Goal: Task Accomplishment & Management: Use online tool/utility

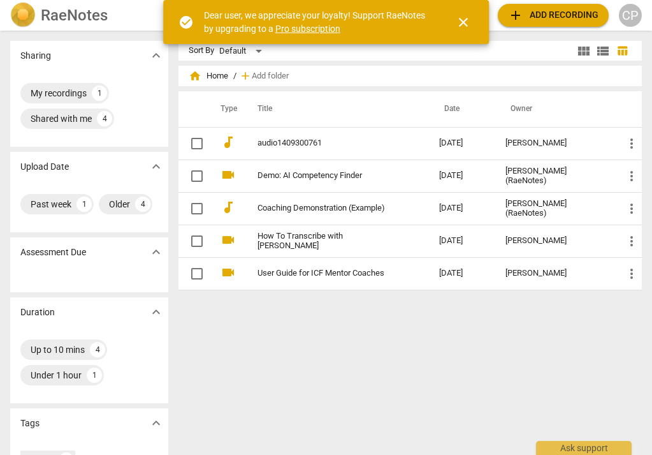
click at [548, 16] on span "add Add recording" at bounding box center [553, 15] width 91 height 15
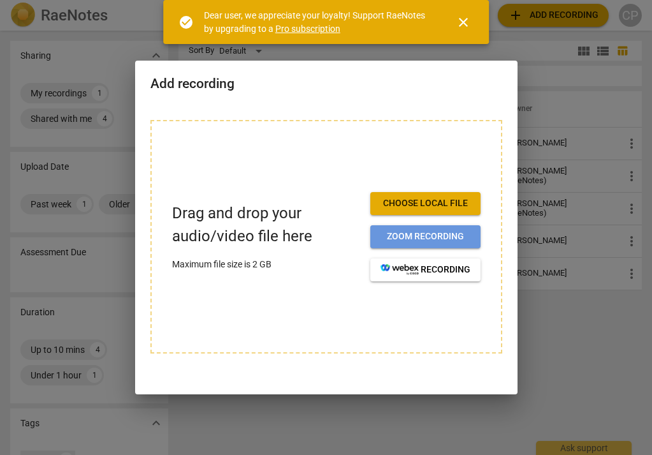
click at [444, 236] on span "Zoom recording" at bounding box center [426, 236] width 90 height 13
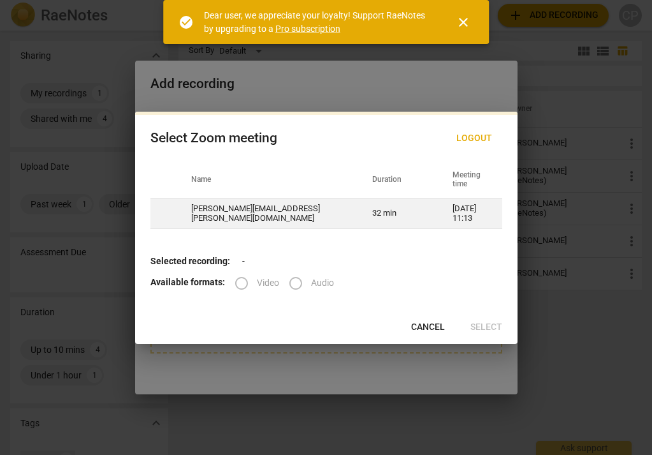
click at [357, 212] on td "32 min" at bounding box center [397, 213] width 80 height 31
radio input "true"
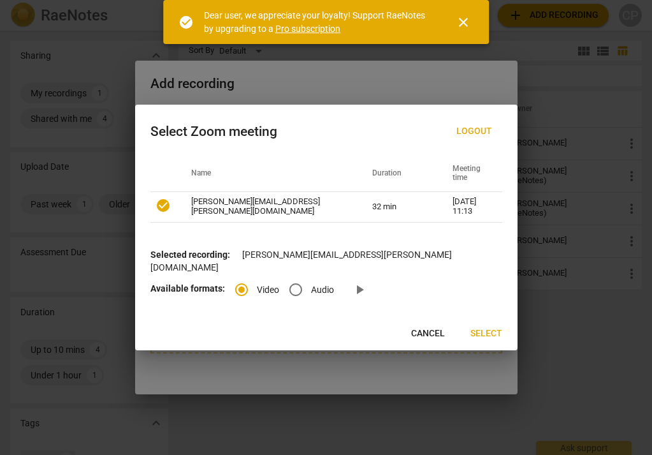
click at [296, 285] on input "Audio" at bounding box center [296, 289] width 31 height 31
radio input "true"
click at [480, 330] on span "Select" at bounding box center [487, 333] width 32 height 13
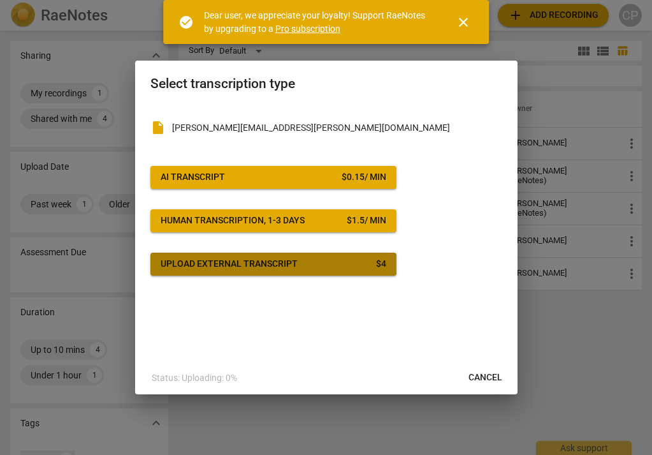
click at [263, 262] on div "Upload external transcript" at bounding box center [229, 264] width 137 height 13
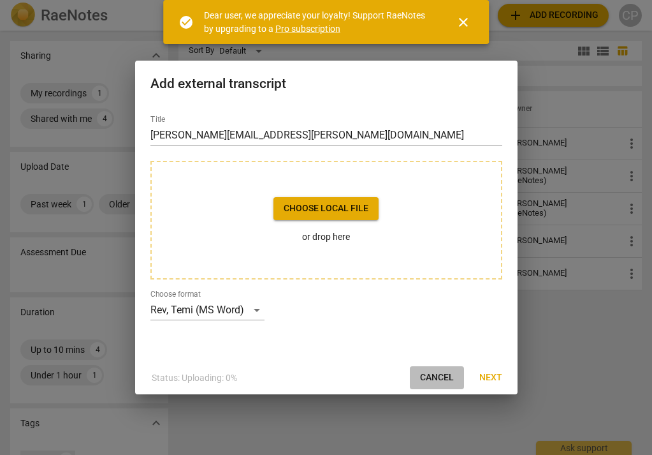
click at [433, 379] on span "Cancel" at bounding box center [437, 377] width 34 height 13
click at [432, 380] on span "Cancel" at bounding box center [437, 377] width 34 height 13
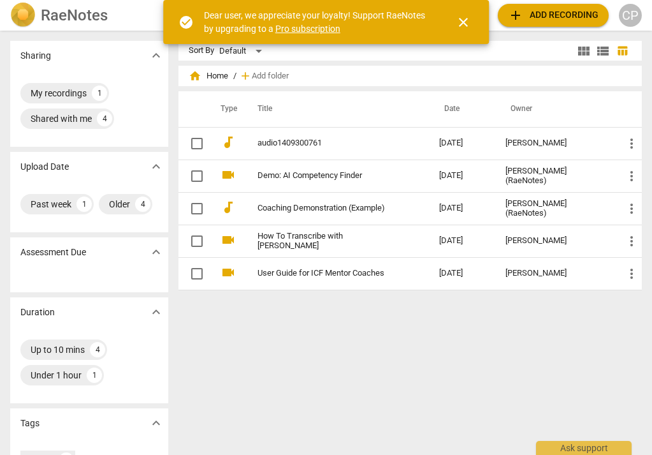
click at [560, 14] on span "add Add recording" at bounding box center [553, 15] width 91 height 15
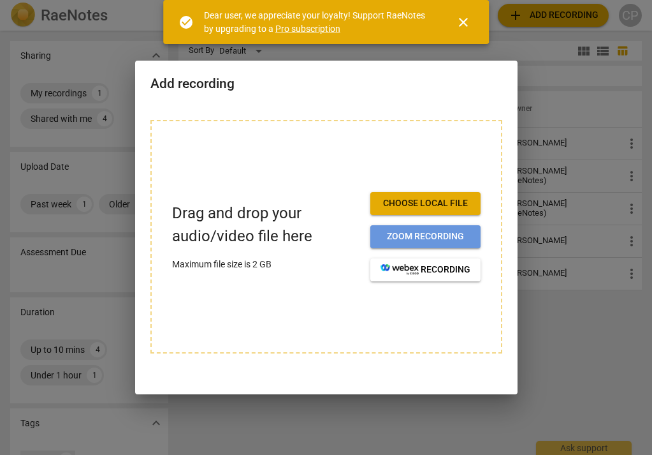
click at [444, 238] on span "Zoom recording" at bounding box center [426, 236] width 90 height 13
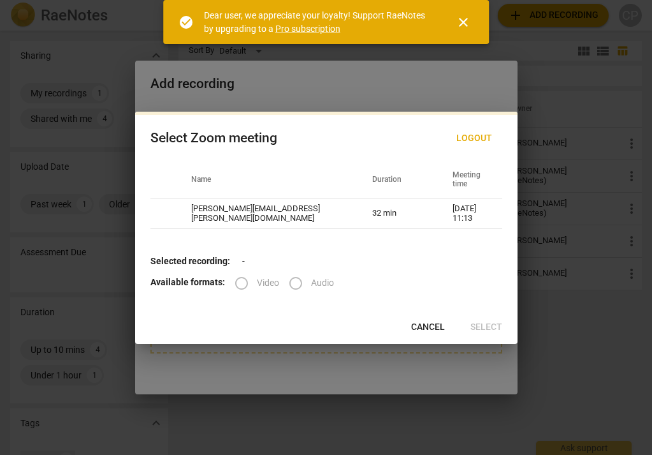
click at [291, 282] on label "Audio" at bounding box center [308, 283] width 54 height 31
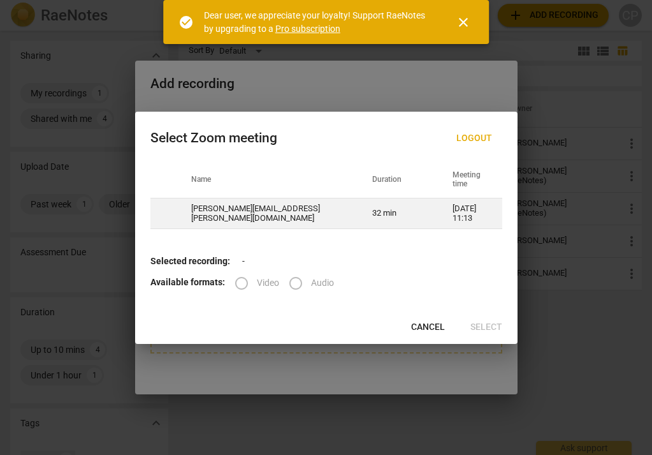
click at [357, 210] on td "32 min" at bounding box center [397, 213] width 80 height 31
radio input "true"
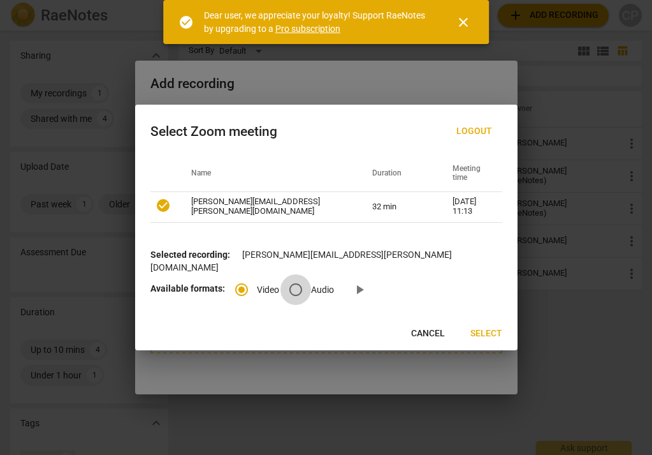
click at [293, 282] on input "Audio" at bounding box center [296, 289] width 31 height 31
radio input "true"
click at [485, 330] on span "Select" at bounding box center [487, 333] width 32 height 13
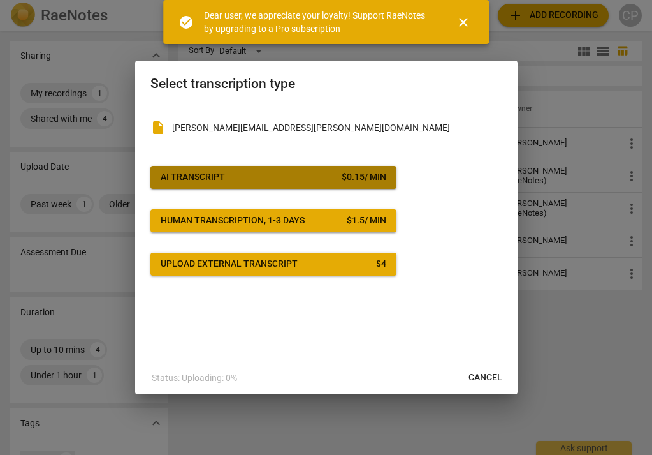
click at [286, 182] on span "AI Transcript $ 0.15 / min" at bounding box center [274, 177] width 226 height 13
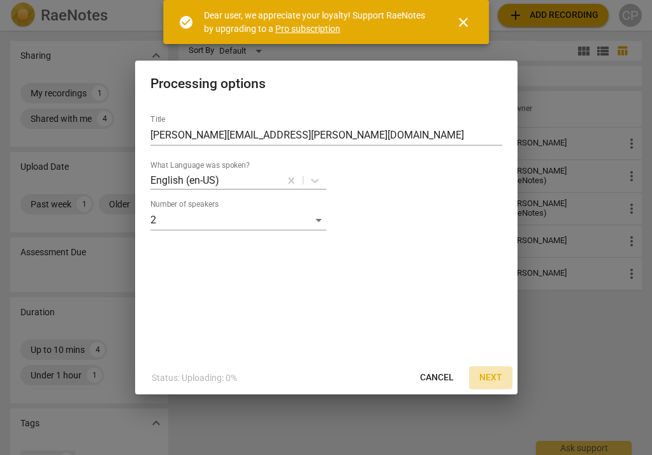
click at [491, 379] on span "Next" at bounding box center [491, 377] width 23 height 13
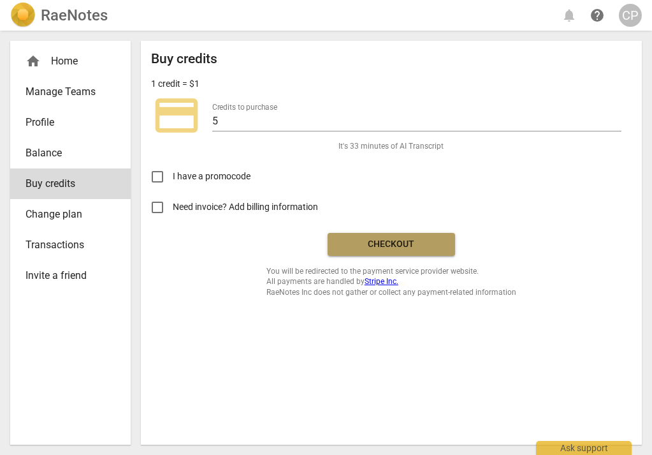
click at [367, 242] on span "Checkout" at bounding box center [391, 244] width 107 height 13
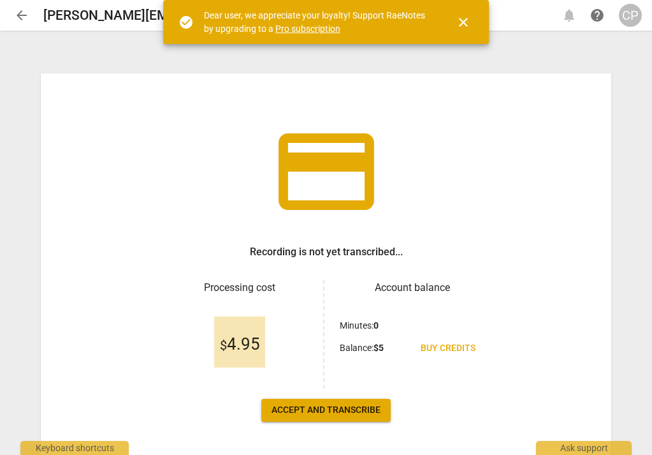
click at [461, 26] on span "close" at bounding box center [463, 22] width 15 height 15
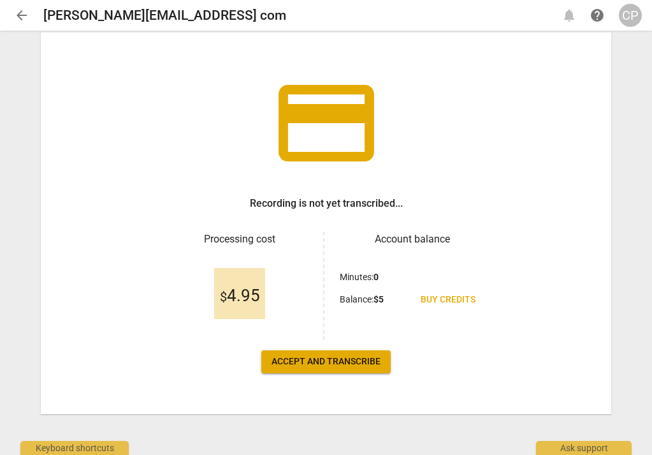
scroll to position [48, 0]
click at [314, 364] on span "Accept and transcribe" at bounding box center [326, 361] width 109 height 13
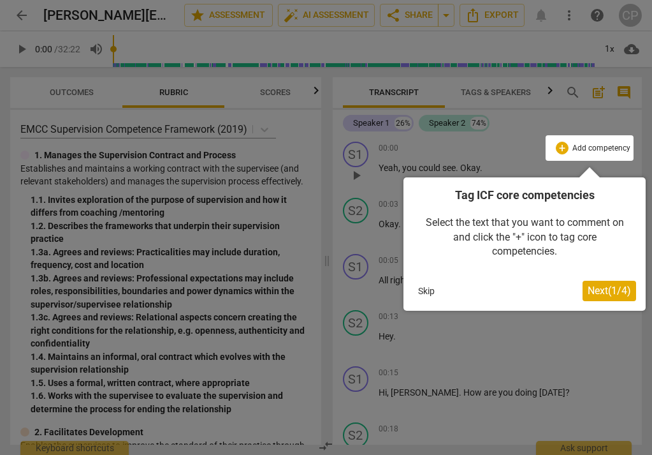
click at [427, 291] on button "Skip" at bounding box center [426, 290] width 27 height 19
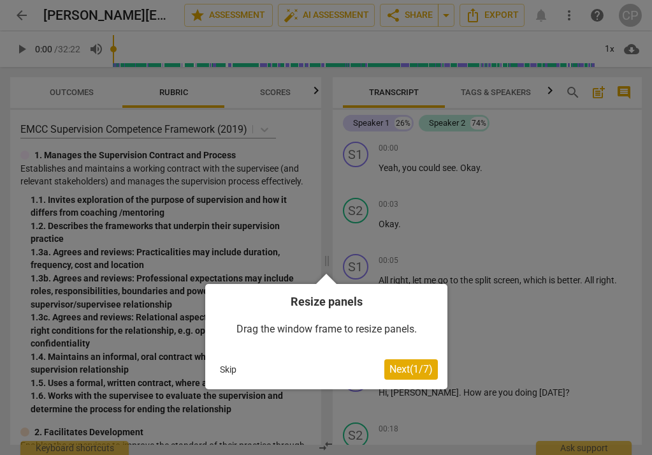
click at [231, 369] on button "Skip" at bounding box center [228, 369] width 27 height 19
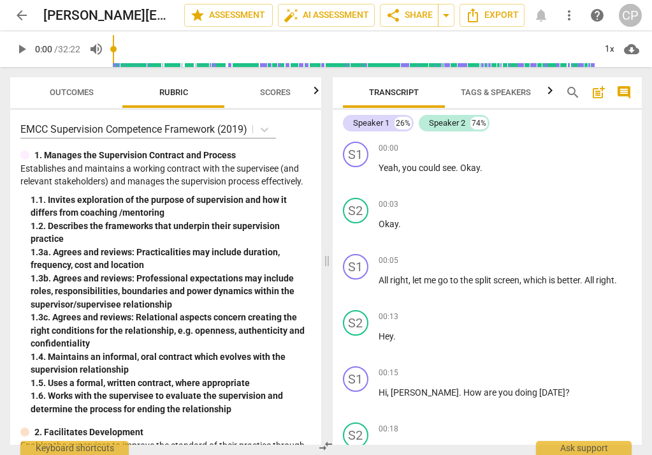
scroll to position [0, 0]
click at [411, 16] on span "share Share" at bounding box center [409, 15] width 47 height 15
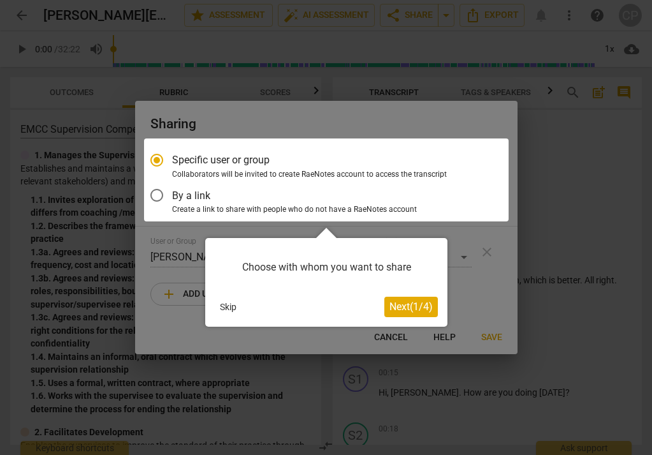
click at [407, 309] on span "Next ( 1 / 4 )" at bounding box center [411, 306] width 43 height 12
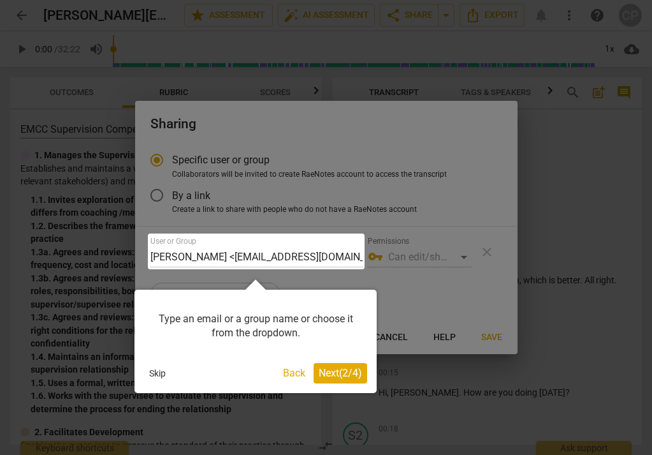
click at [308, 255] on div at bounding box center [256, 251] width 217 height 36
click at [232, 263] on div at bounding box center [256, 251] width 217 height 36
click at [219, 253] on div at bounding box center [256, 251] width 217 height 36
click at [257, 298] on div "Type an email or a group name or choose it from the dropdown. Skip Back Next ( …" at bounding box center [256, 340] width 242 height 103
click at [295, 258] on div at bounding box center [256, 251] width 217 height 36
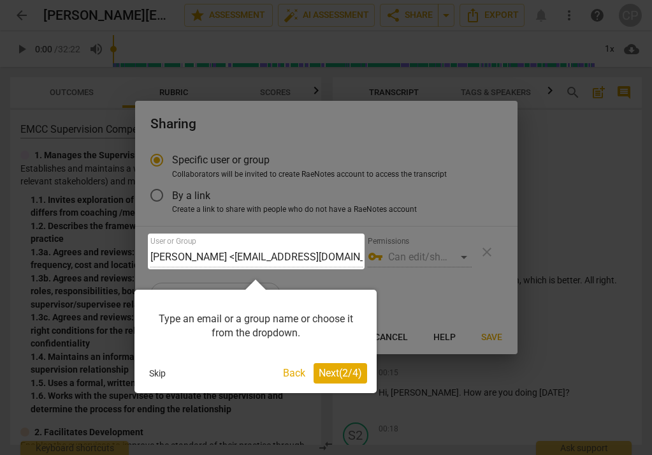
click at [295, 258] on div at bounding box center [256, 251] width 217 height 36
click at [203, 240] on div at bounding box center [256, 251] width 217 height 36
click at [192, 250] on div at bounding box center [256, 251] width 217 height 36
click at [238, 251] on div at bounding box center [256, 251] width 217 height 36
click at [336, 367] on span "Next ( 2 / 4 )" at bounding box center [340, 373] width 43 height 12
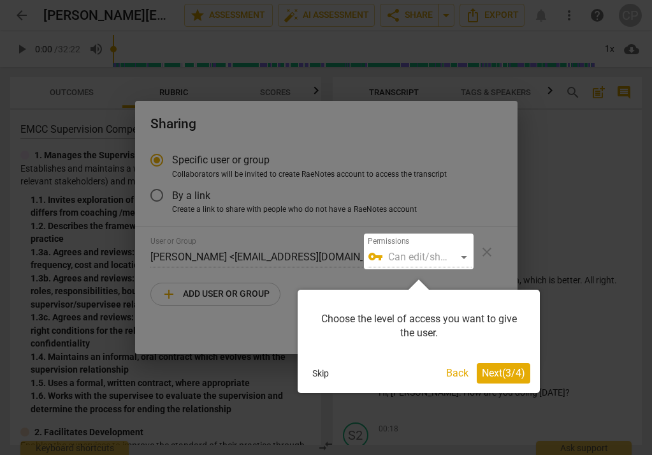
click at [517, 374] on span "Next ( 3 / 4 )" at bounding box center [503, 373] width 43 height 12
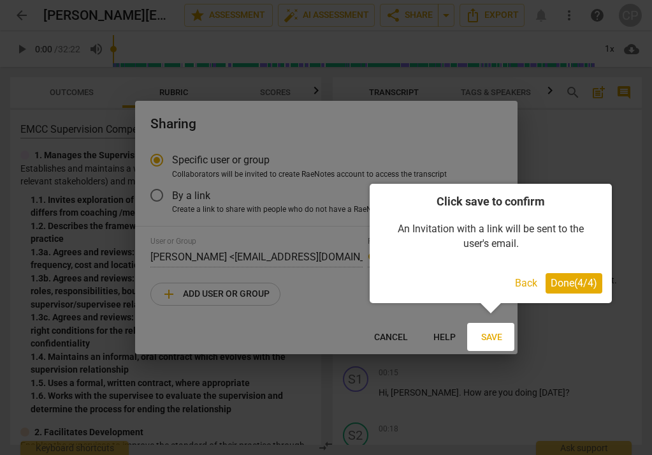
click at [522, 282] on button "Back" at bounding box center [526, 283] width 33 height 20
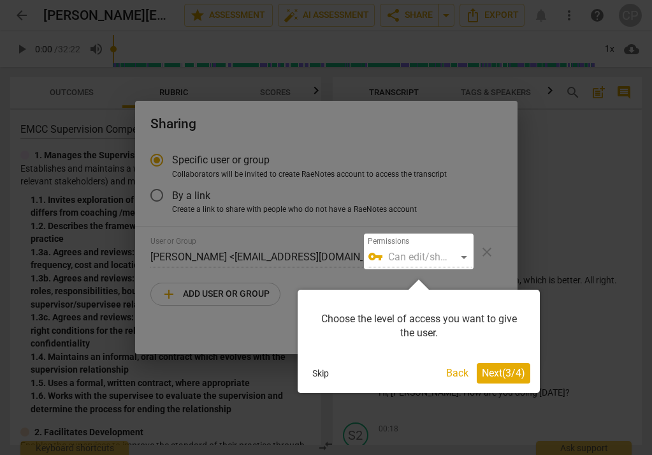
click at [319, 374] on button "Skip" at bounding box center [320, 372] width 27 height 19
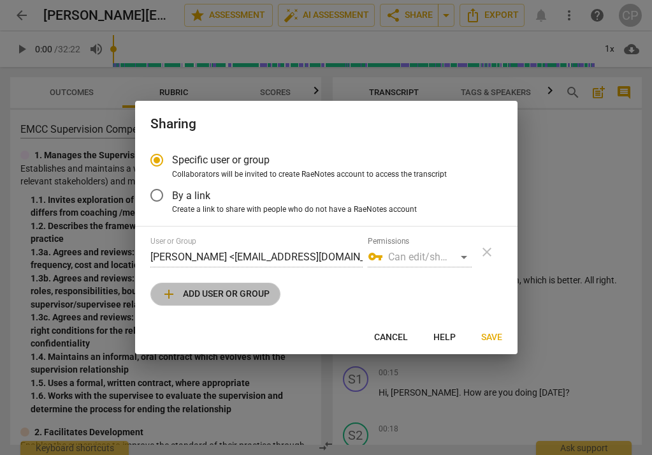
click at [249, 288] on span "add Add user or group" at bounding box center [215, 293] width 108 height 15
radio input "false"
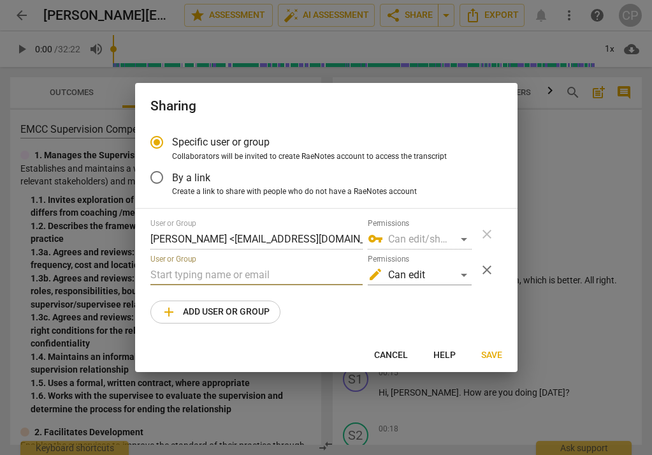
click at [206, 267] on input "text" at bounding box center [256, 275] width 212 height 20
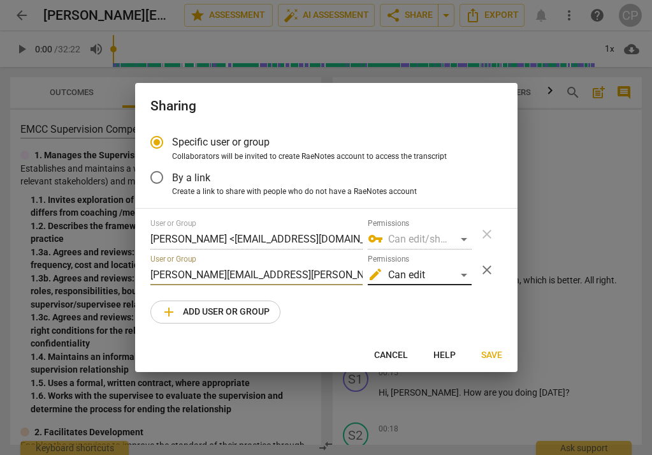
type input "yvette.rice@icloud.com"
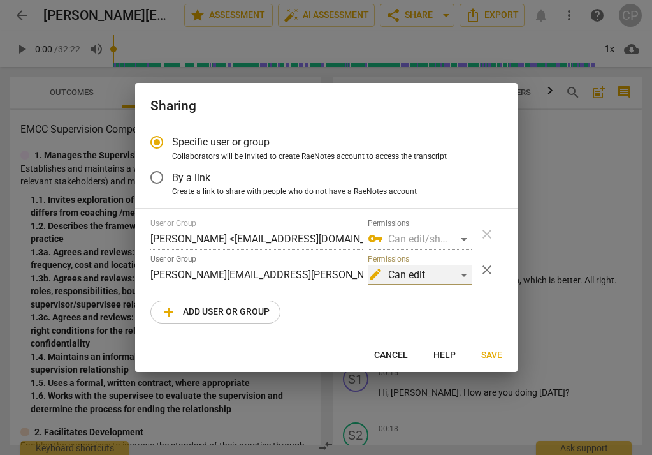
click at [463, 275] on div "edit Can edit" at bounding box center [420, 275] width 104 height 20
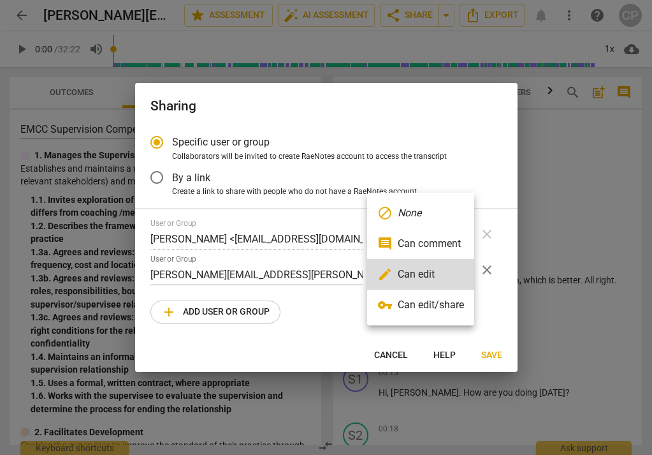
click at [311, 303] on div at bounding box center [326, 227] width 652 height 455
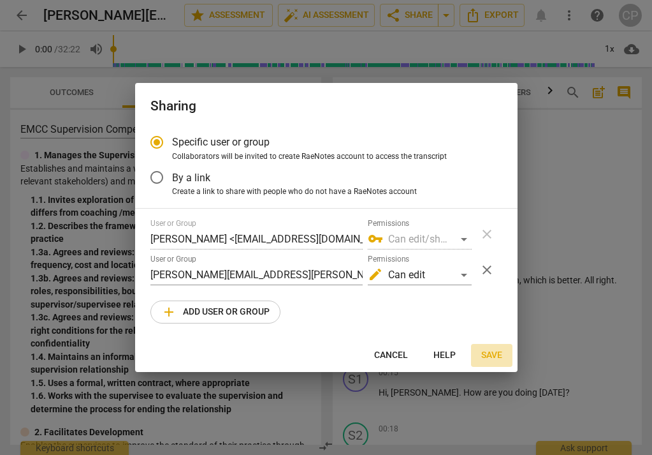
click at [494, 355] on span "Save" at bounding box center [491, 355] width 21 height 13
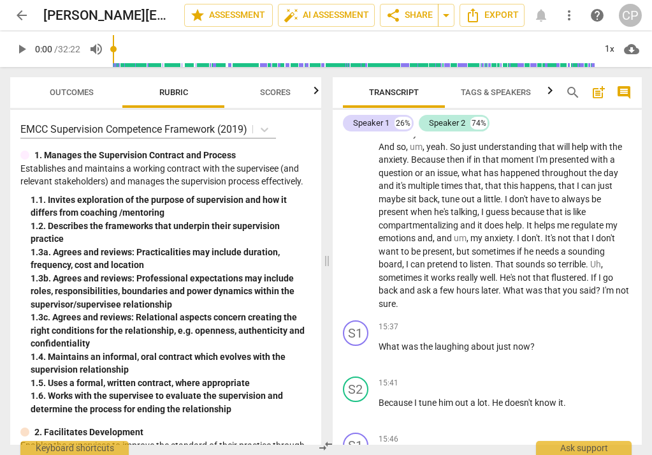
scroll to position [3726, 0]
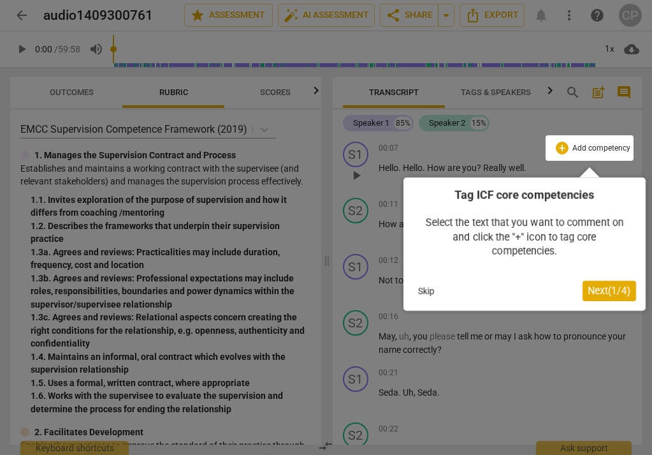
click at [424, 289] on button "Skip" at bounding box center [426, 290] width 27 height 19
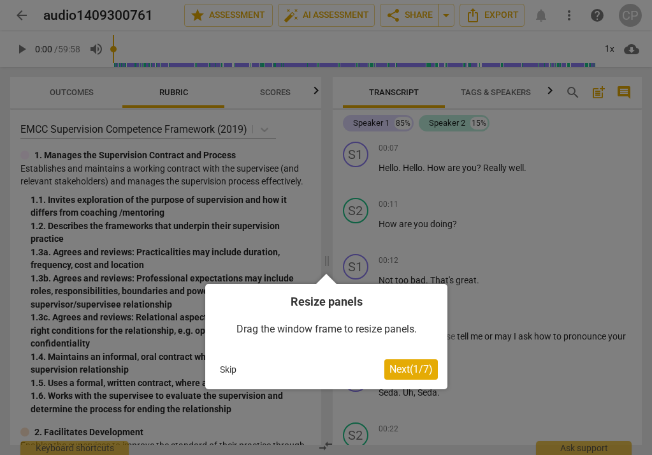
click at [226, 370] on button "Skip" at bounding box center [228, 369] width 27 height 19
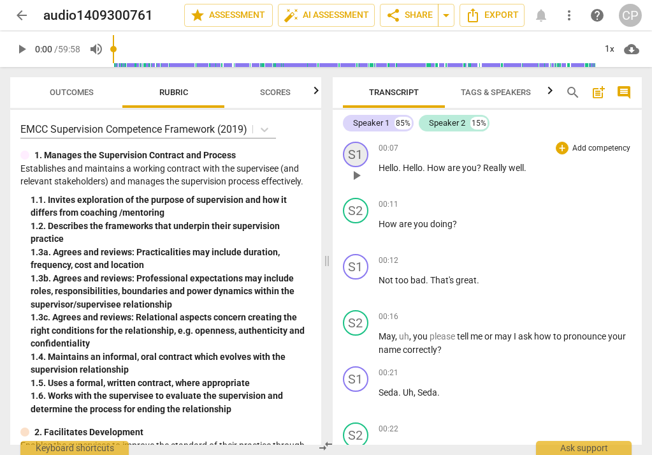
click at [355, 148] on div "S1" at bounding box center [356, 155] width 26 height 26
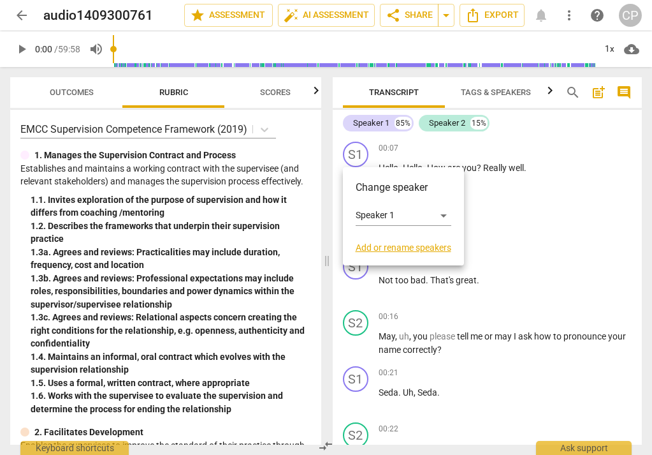
click at [523, 204] on div at bounding box center [326, 227] width 652 height 455
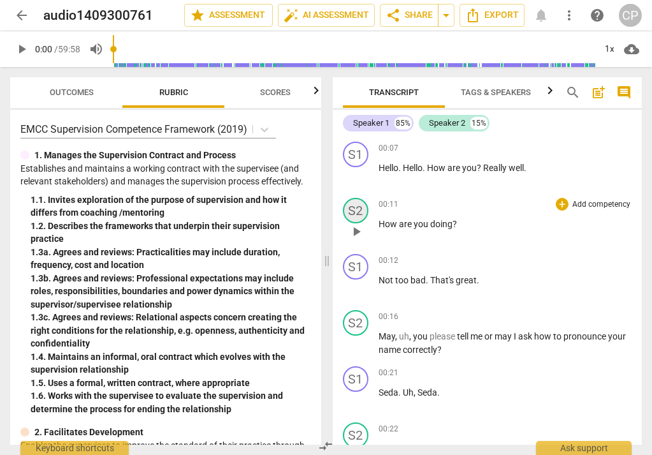
click at [353, 209] on div "S2" at bounding box center [356, 211] width 26 height 26
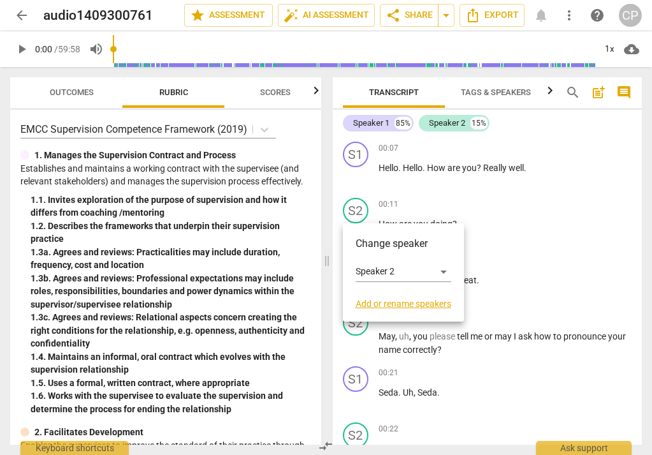
click at [388, 304] on link "Add or rename speakers" at bounding box center [404, 303] width 96 height 10
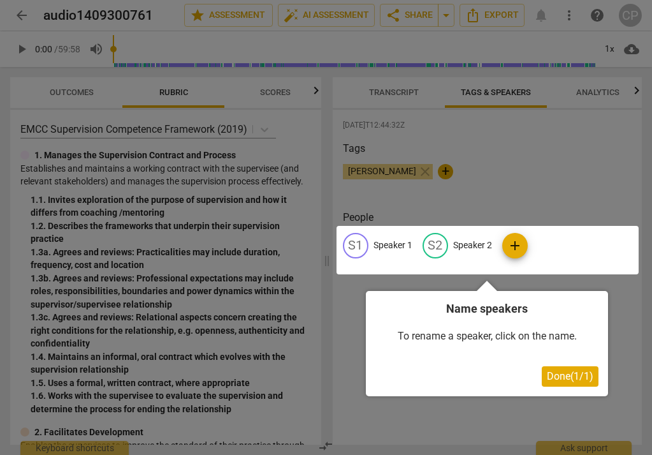
click at [375, 173] on div at bounding box center [326, 227] width 652 height 455
click at [560, 382] on button "Done ( 1 / 1 )" at bounding box center [570, 376] width 57 height 20
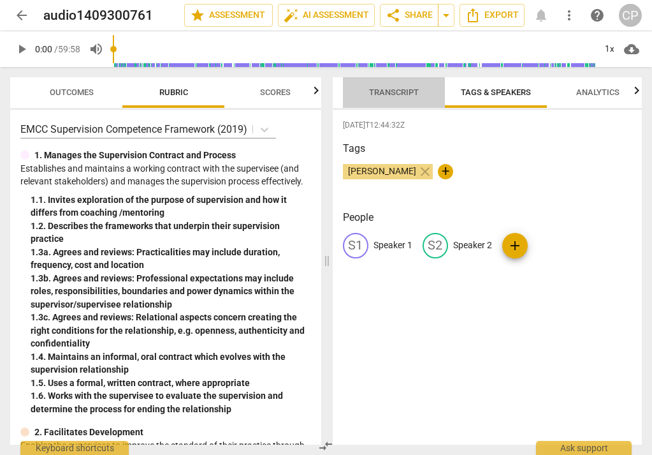
click at [381, 94] on span "Transcript" at bounding box center [394, 92] width 50 height 10
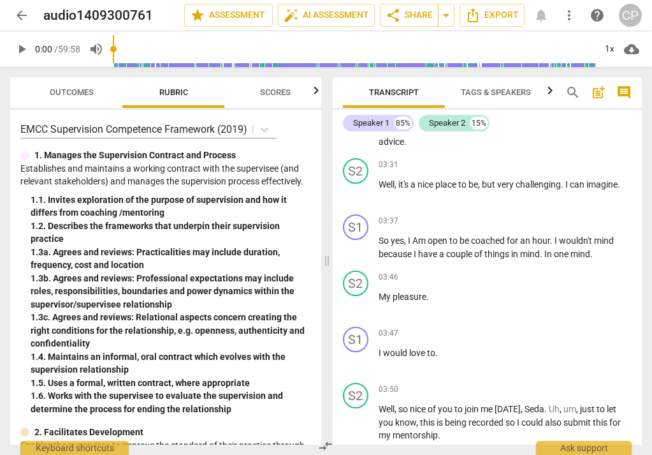
scroll to position [2132, 0]
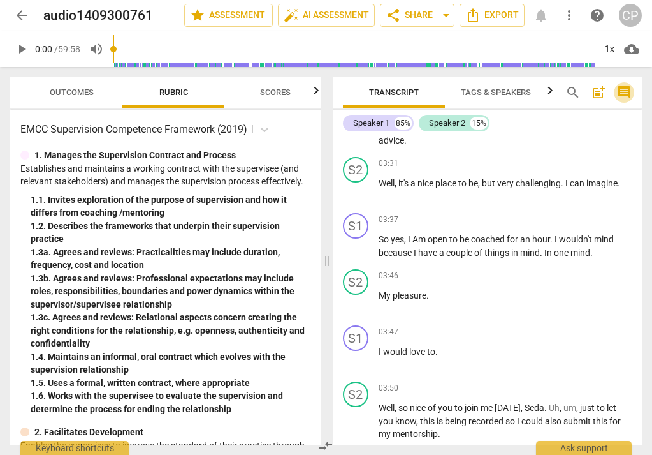
click at [624, 93] on span "comment" at bounding box center [624, 92] width 15 height 15
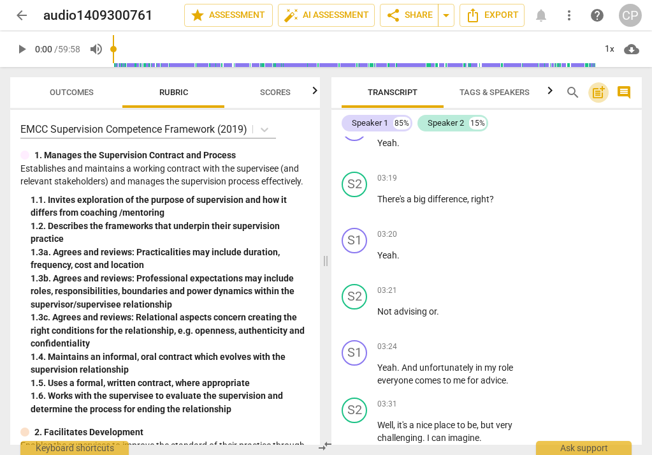
click at [599, 92] on span "post_add" at bounding box center [598, 92] width 15 height 15
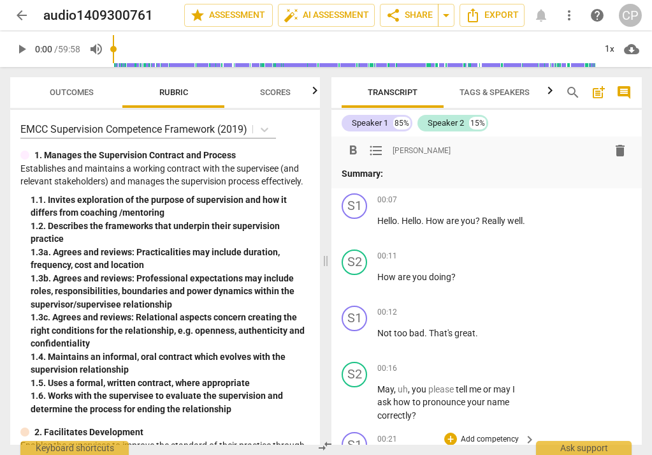
scroll to position [0, 0]
click at [356, 264] on div "S2" at bounding box center [355, 262] width 26 height 26
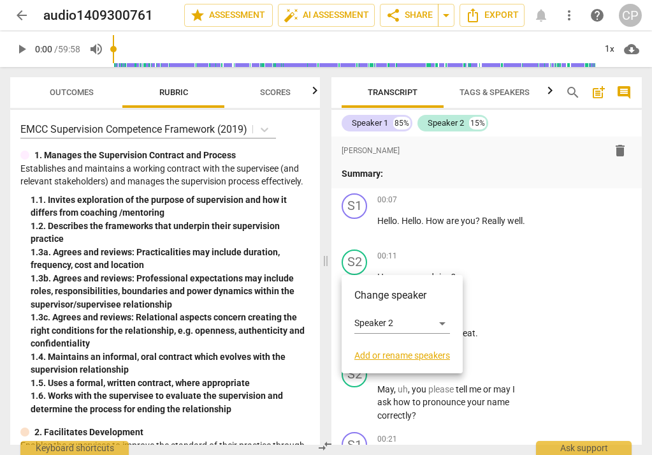
click at [386, 358] on link "Add or rename speakers" at bounding box center [403, 355] width 96 height 10
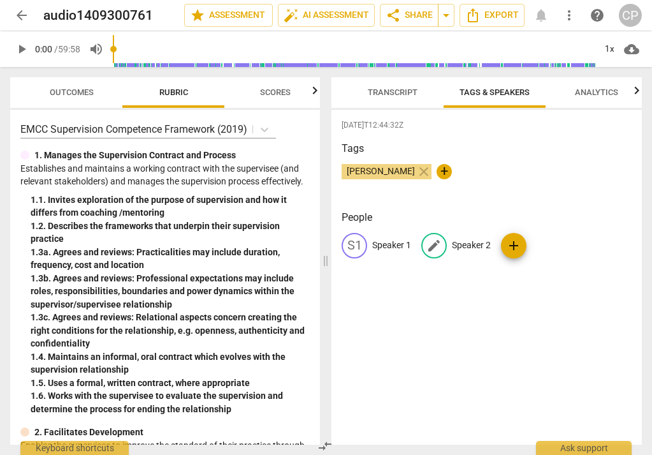
click at [431, 244] on span "edit" at bounding box center [434, 245] width 15 height 15
click at [500, 244] on input "Connie J" at bounding box center [503, 245] width 102 height 20
type input "[PERSON_NAME]"
click at [360, 247] on span "edit" at bounding box center [354, 245] width 15 height 15
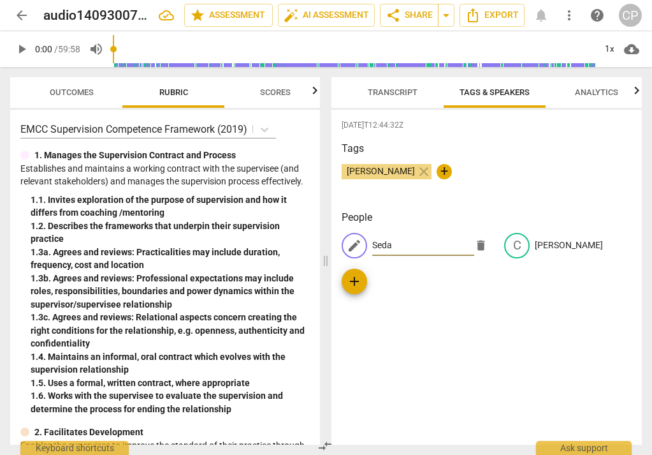
click at [415, 249] on input "Seda" at bounding box center [423, 245] width 102 height 20
type input "Seda"
click at [388, 94] on span "Transcript" at bounding box center [393, 92] width 50 height 10
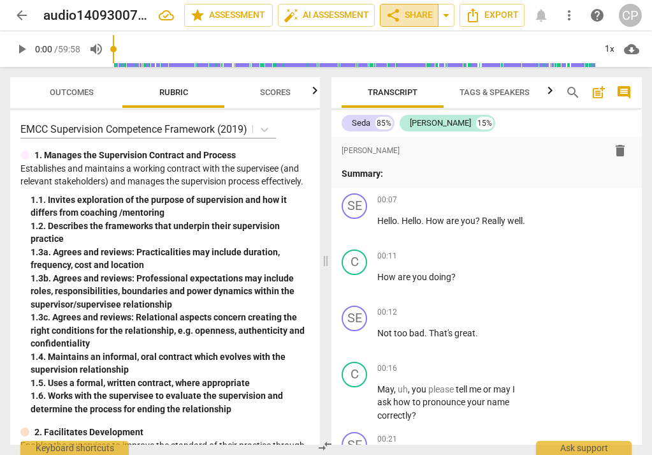
click at [413, 17] on span "share Share" at bounding box center [409, 15] width 47 height 15
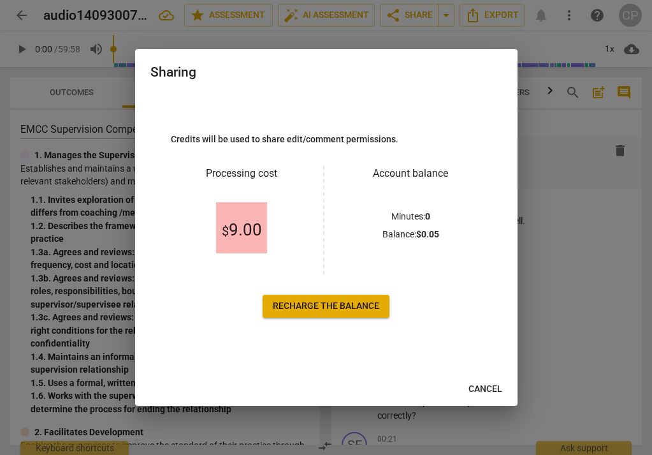
click at [479, 393] on span "Cancel" at bounding box center [486, 389] width 34 height 13
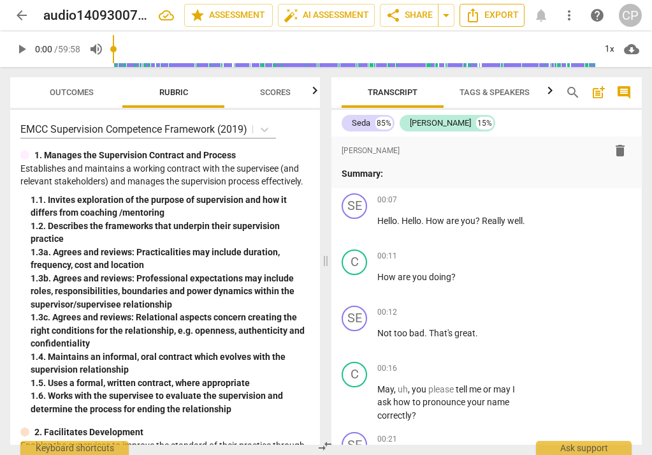
click at [499, 17] on span "Export" at bounding box center [492, 15] width 54 height 15
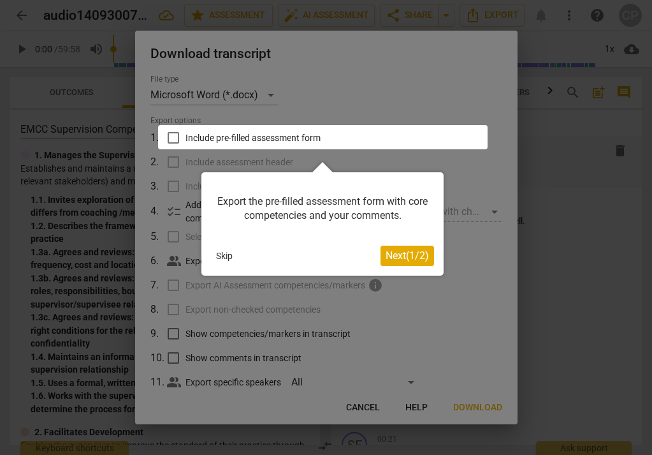
click at [224, 258] on button "Skip" at bounding box center [224, 255] width 27 height 19
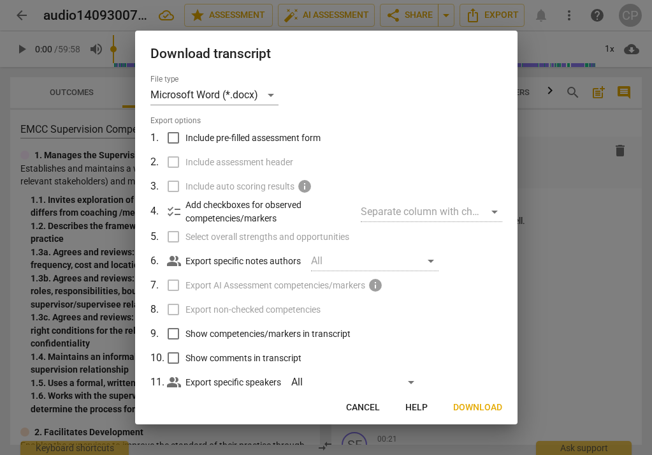
click at [576, 216] on div at bounding box center [326, 227] width 652 height 455
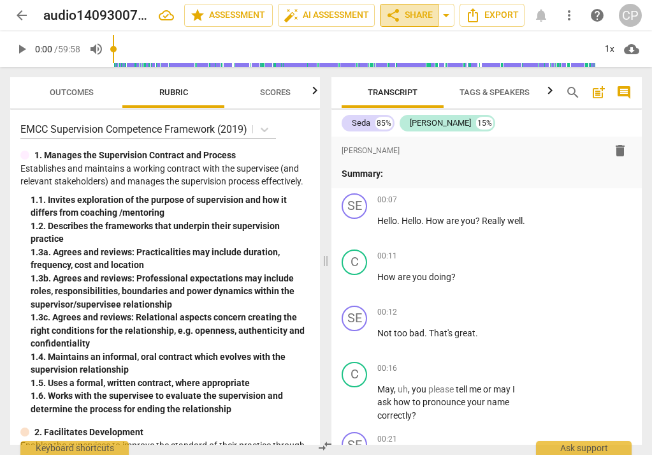
click at [418, 15] on span "share Share" at bounding box center [409, 15] width 47 height 15
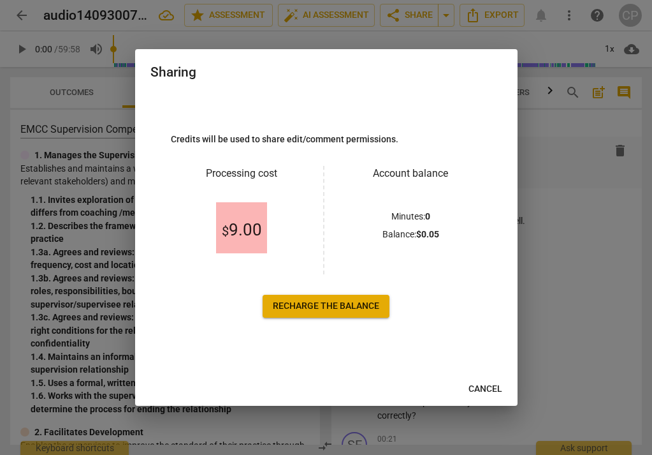
click at [545, 265] on div at bounding box center [326, 227] width 652 height 455
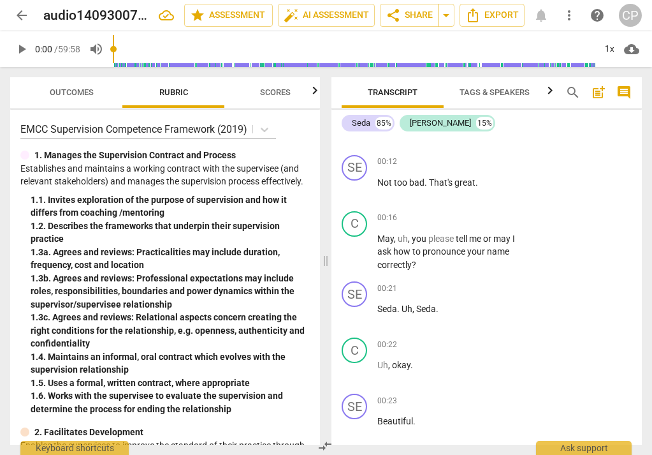
scroll to position [152, 0]
click at [597, 97] on span "post_add" at bounding box center [598, 92] width 15 height 15
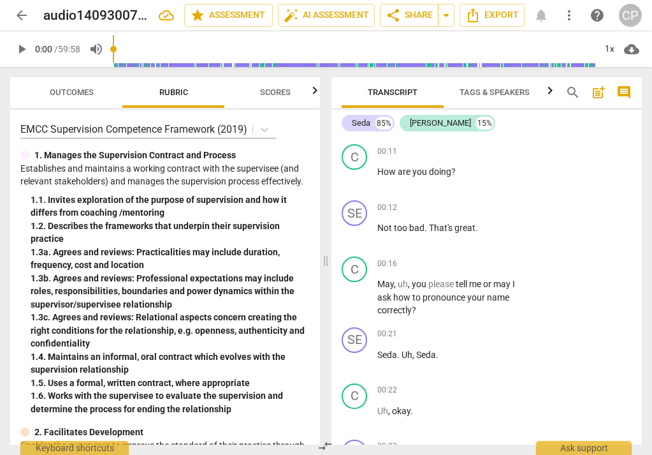
scroll to position [75, 0]
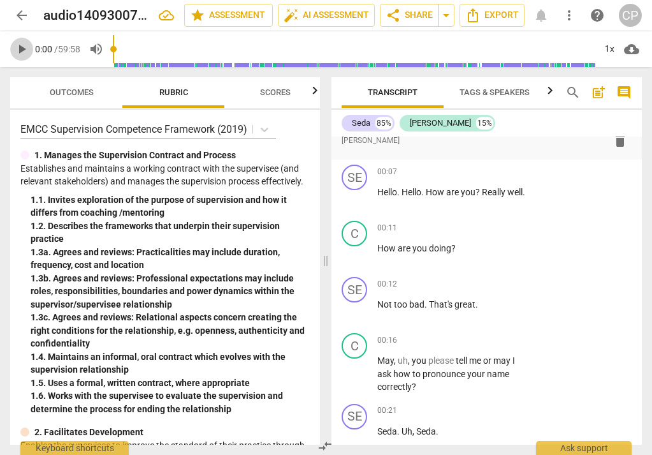
click at [25, 50] on span "play_arrow" at bounding box center [21, 48] width 15 height 15
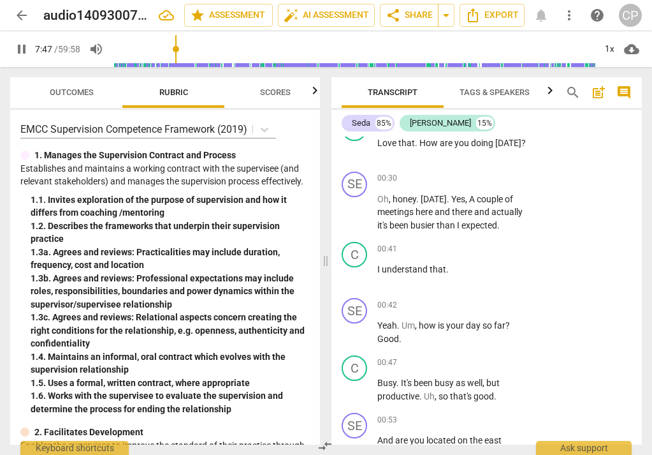
drag, startPoint x: 117, startPoint y: 50, endPoint x: 178, endPoint y: 57, distance: 61.6
click at [178, 57] on input "range" at bounding box center [354, 49] width 482 height 41
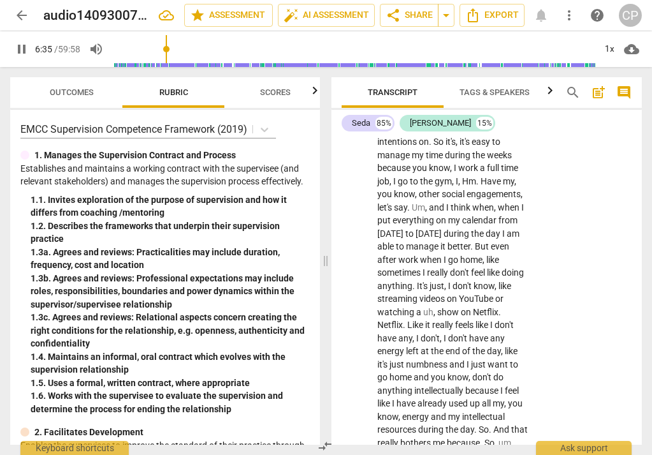
drag, startPoint x: 178, startPoint y: 50, endPoint x: 168, endPoint y: 52, distance: 9.6
click at [168, 52] on input "range" at bounding box center [354, 49] width 482 height 41
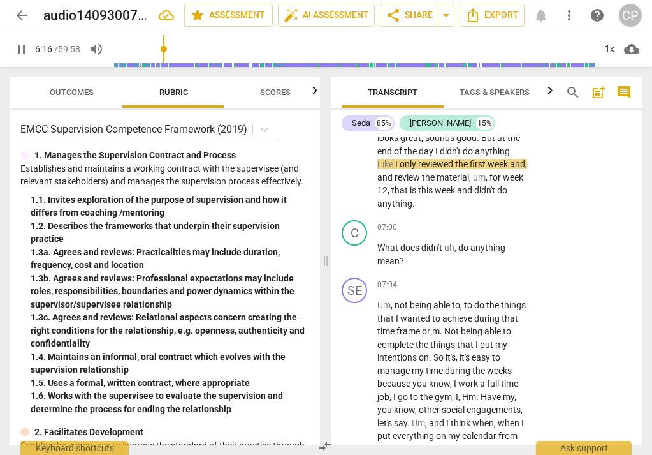
click at [166, 52] on input "range" at bounding box center [354, 49] width 482 height 41
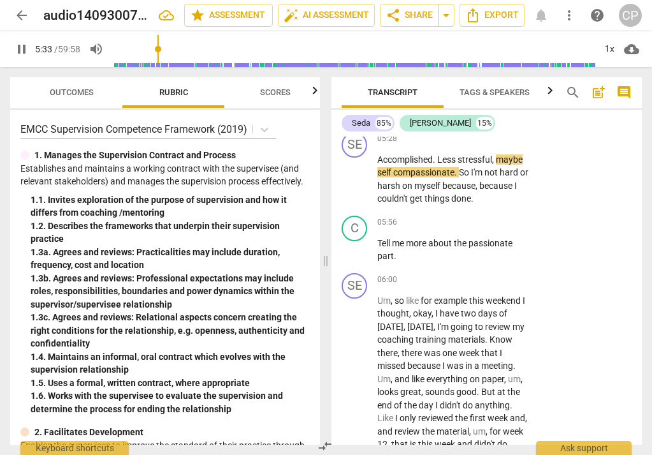
click at [160, 50] on input "range" at bounding box center [354, 49] width 482 height 41
click at [156, 50] on input "range" at bounding box center [354, 49] width 482 height 41
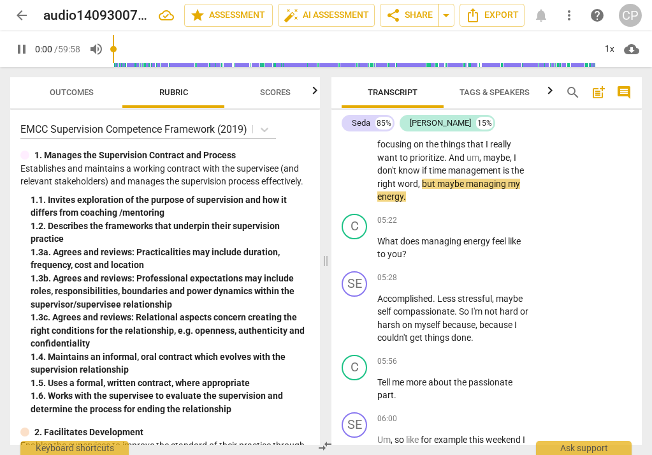
drag, startPoint x: 158, startPoint y: 52, endPoint x: 75, endPoint y: 68, distance: 83.9
click at [75, 68] on div "arrow_back audio1409300761 edit star Assessment auto_fix_high AI Assessment sha…" at bounding box center [326, 227] width 652 height 455
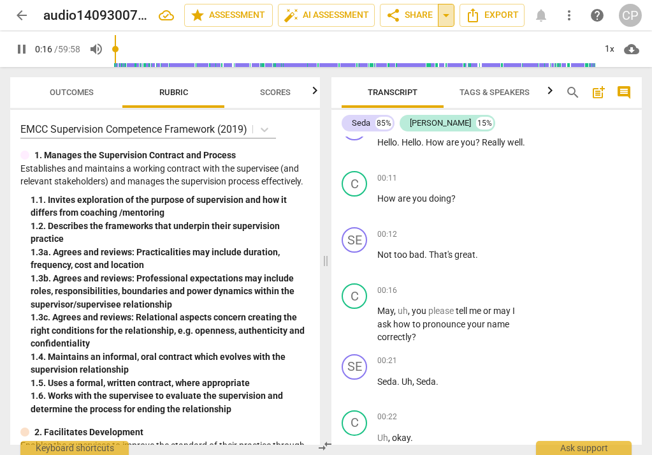
click at [444, 15] on span "arrow_drop_down" at bounding box center [446, 15] width 15 height 15
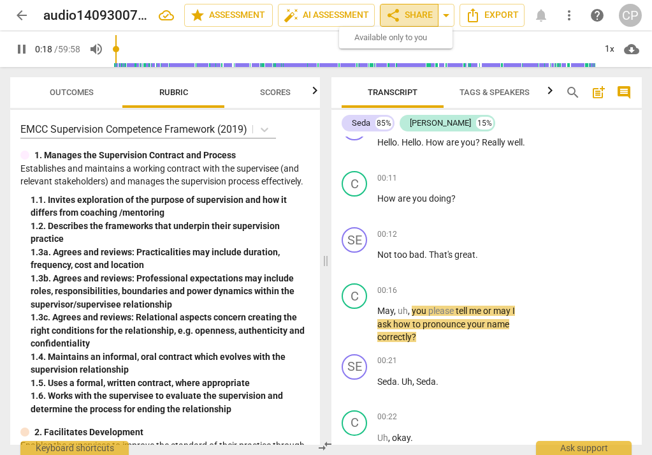
click at [403, 11] on span "share Share" at bounding box center [409, 15] width 47 height 15
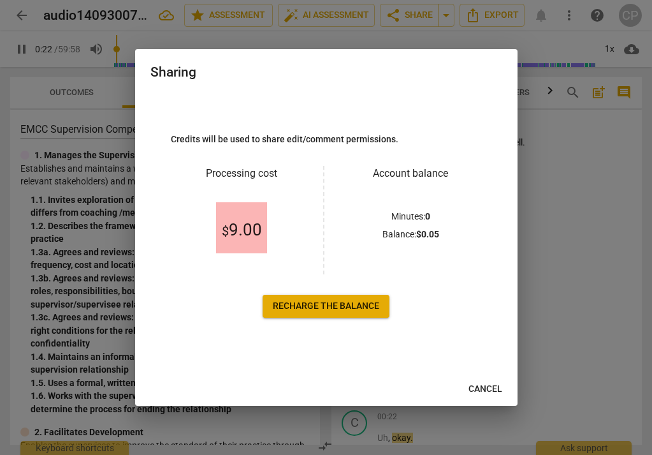
scroll to position [476, 0]
type input "34"
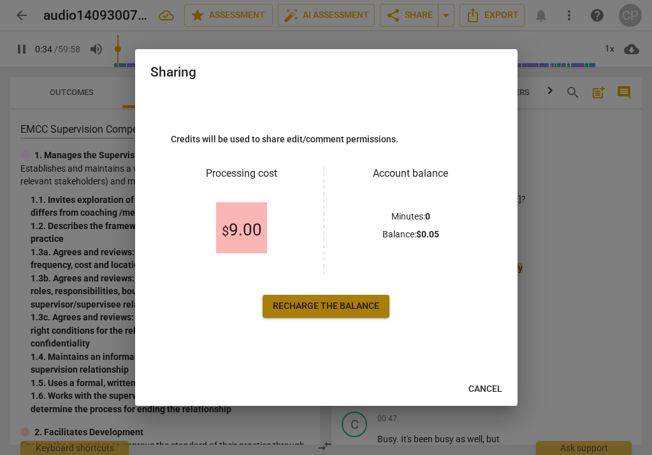
click at [299, 307] on span "Recharge the balance" at bounding box center [326, 306] width 106 height 13
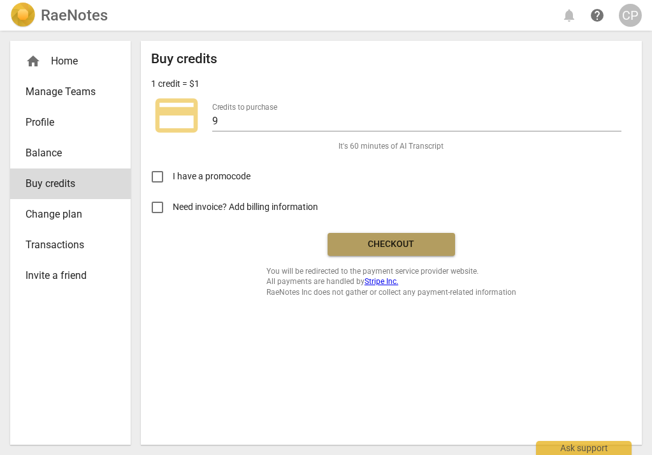
click at [399, 239] on span "Checkout" at bounding box center [391, 244] width 107 height 13
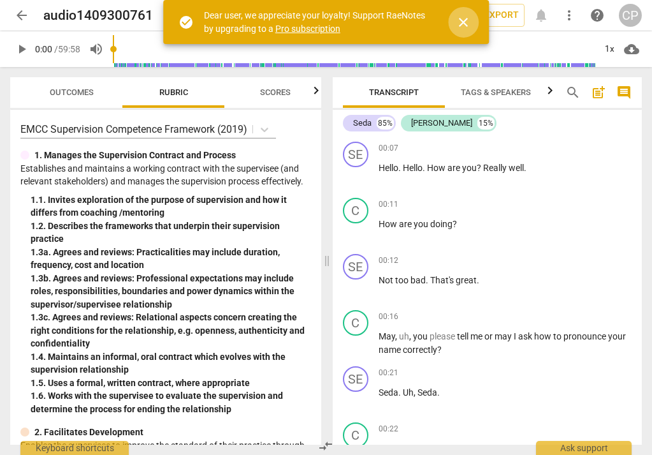
click at [463, 23] on span "close" at bounding box center [463, 22] width 15 height 15
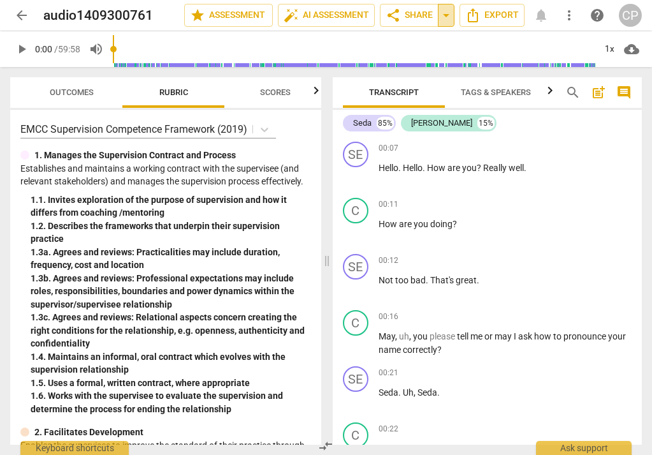
click at [448, 17] on span "arrow_drop_down" at bounding box center [446, 15] width 15 height 15
click at [419, 18] on span "share Share" at bounding box center [409, 15] width 47 height 15
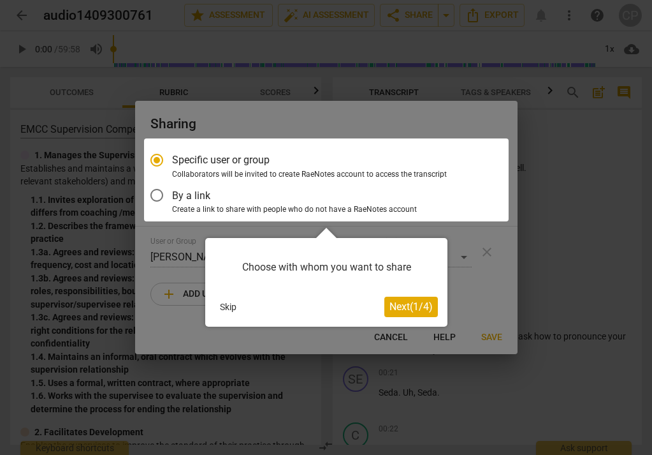
click at [226, 306] on button "Skip" at bounding box center [228, 306] width 27 height 19
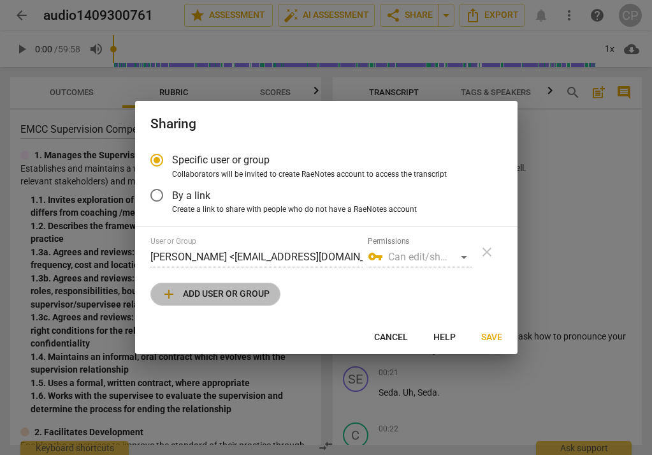
click at [219, 292] on span "add Add user or group" at bounding box center [215, 293] width 108 height 15
radio input "false"
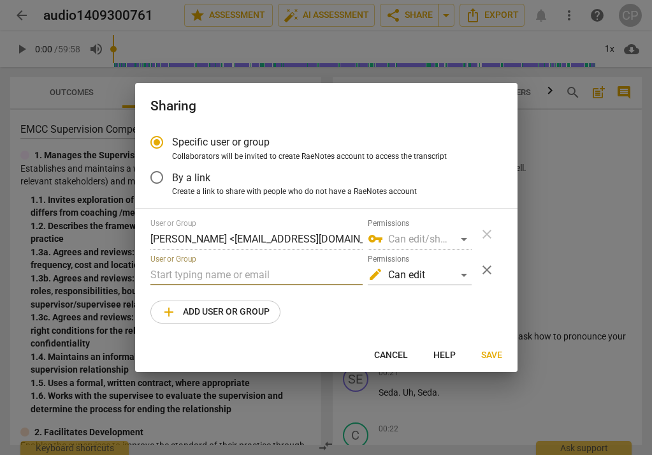
click at [221, 278] on input "text" at bounding box center [256, 275] width 212 height 20
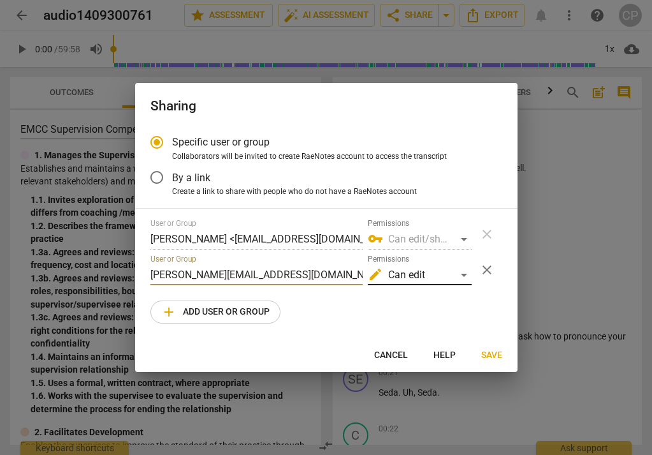
type input "Penny@coachacademy.com"
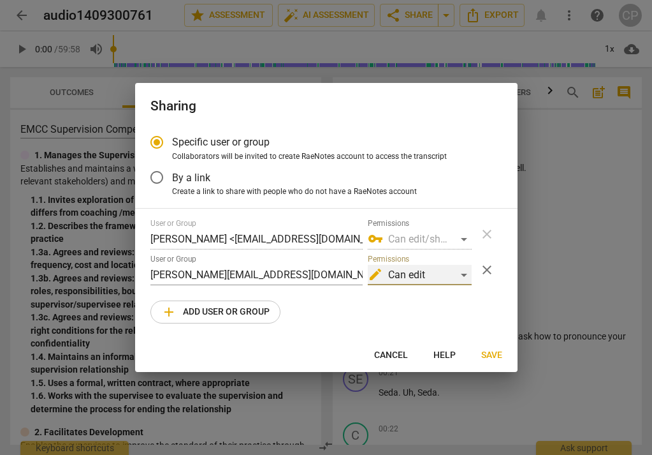
click at [465, 275] on div "edit Can edit" at bounding box center [420, 275] width 104 height 20
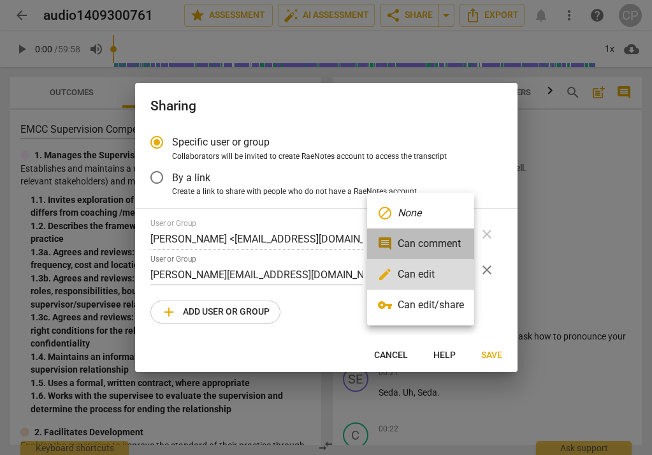
click at [435, 239] on li "comment Can comment" at bounding box center [420, 243] width 107 height 31
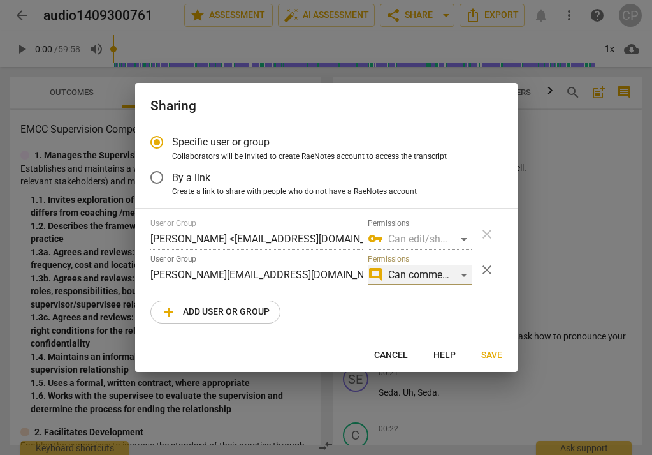
click at [464, 275] on div "comment Can comment" at bounding box center [420, 275] width 104 height 20
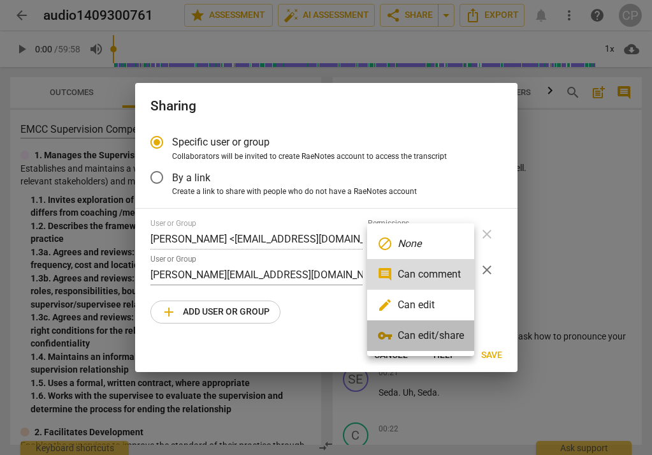
click at [443, 333] on li "vpn_key Can edit/share" at bounding box center [420, 335] width 107 height 31
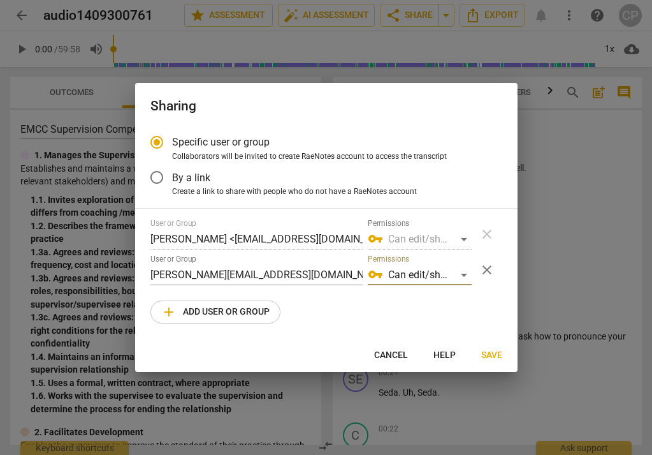
click at [388, 353] on span "Cancel" at bounding box center [391, 355] width 34 height 13
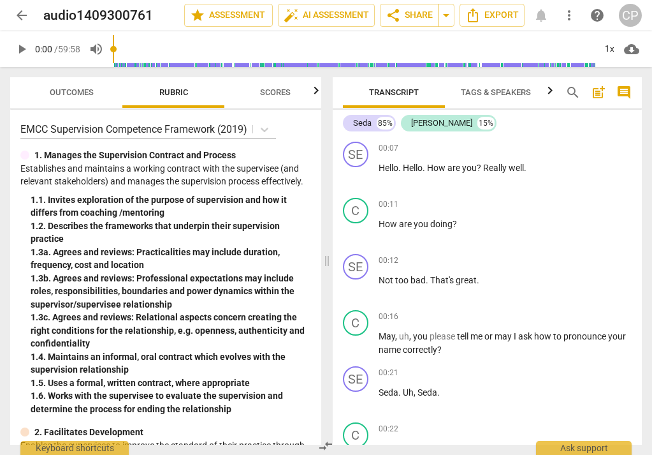
radio input "false"
click at [20, 14] on span "arrow_back" at bounding box center [21, 15] width 15 height 15
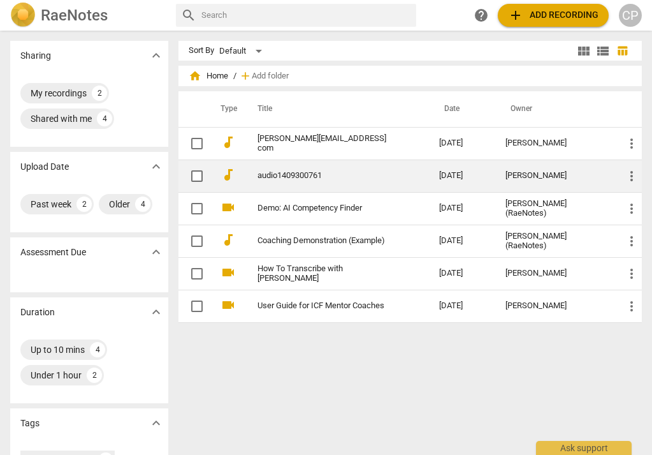
click at [302, 168] on td "audio1409300761" at bounding box center [335, 175] width 187 height 33
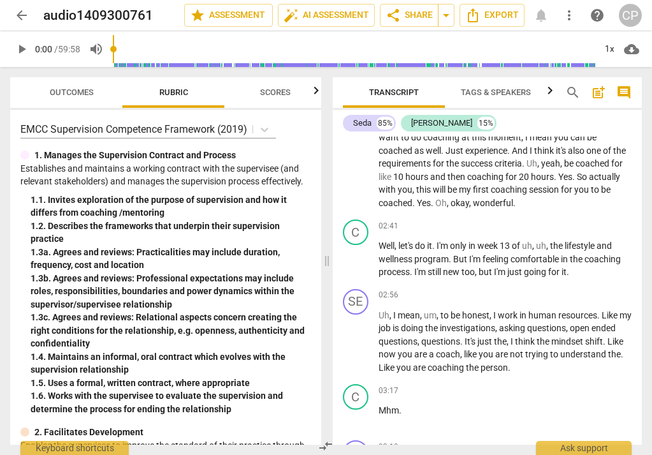
scroll to position [1570, 0]
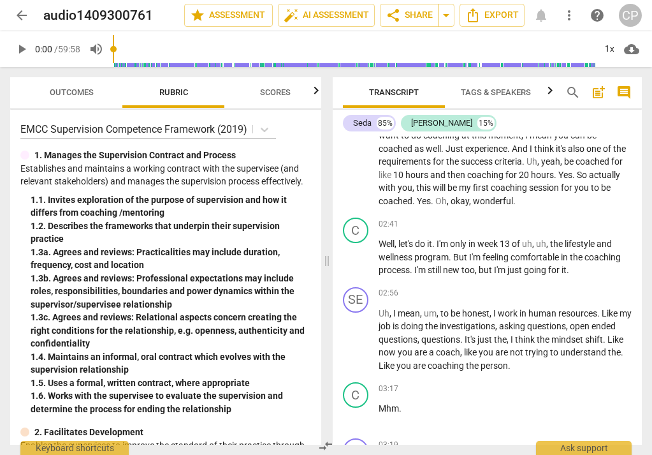
click at [24, 15] on span "arrow_back" at bounding box center [21, 15] width 15 height 15
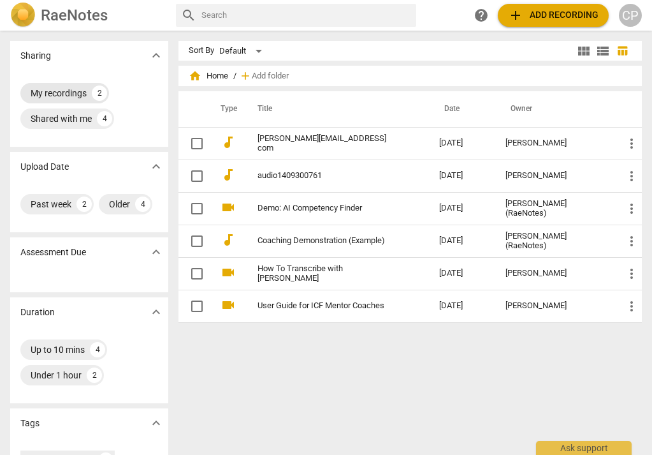
click at [46, 94] on div "My recordings" at bounding box center [59, 93] width 56 height 13
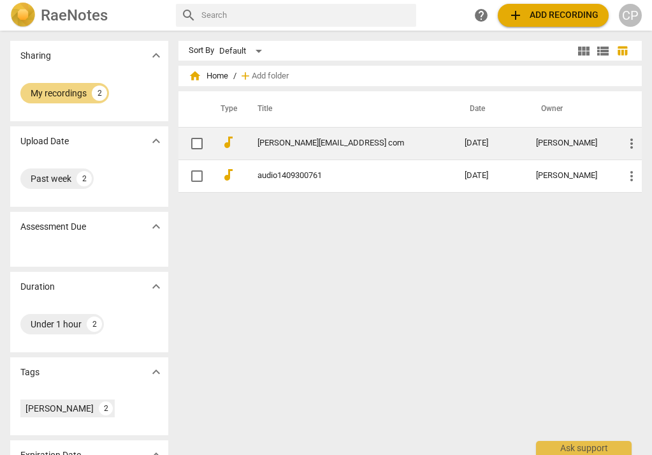
click at [321, 146] on link "Yvette rice@icloud com" at bounding box center [339, 143] width 162 height 10
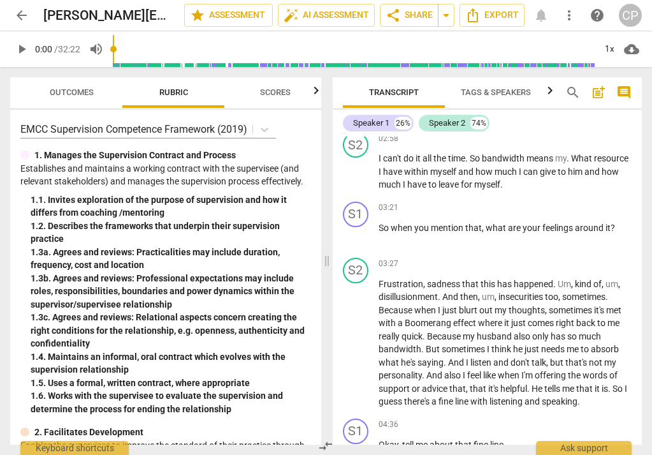
scroll to position [1262, 0]
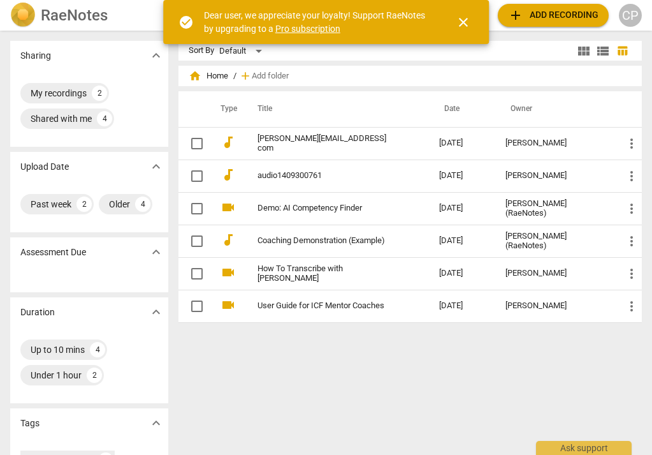
click at [573, 18] on span "add Add recording" at bounding box center [553, 15] width 91 height 15
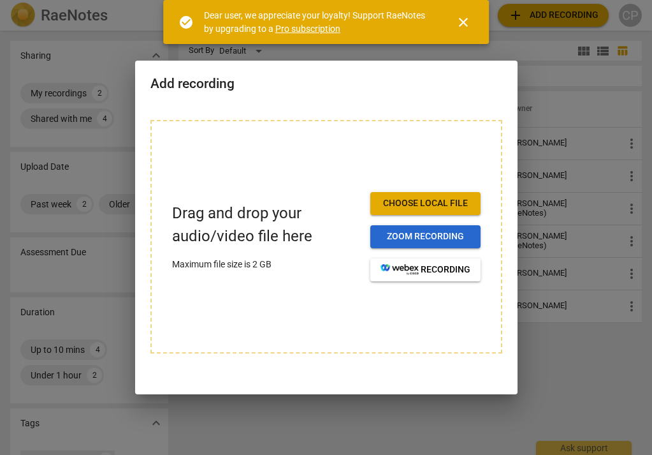
click at [437, 238] on span "Zoom recording" at bounding box center [426, 236] width 90 height 13
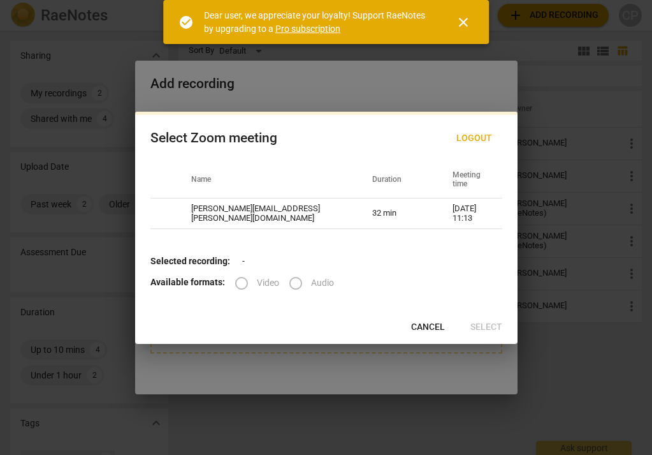
click at [293, 282] on label "Audio" at bounding box center [308, 283] width 54 height 31
click at [294, 282] on label "Audio" at bounding box center [308, 283] width 54 height 31
click at [464, 20] on span "close" at bounding box center [463, 22] width 15 height 15
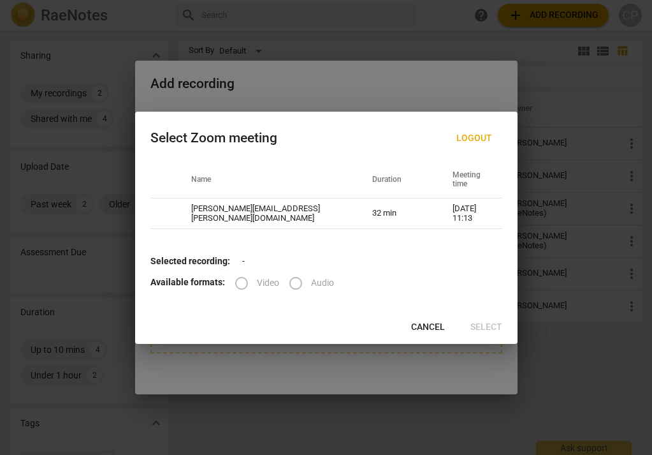
click at [440, 326] on span "Cancel" at bounding box center [428, 327] width 34 height 13
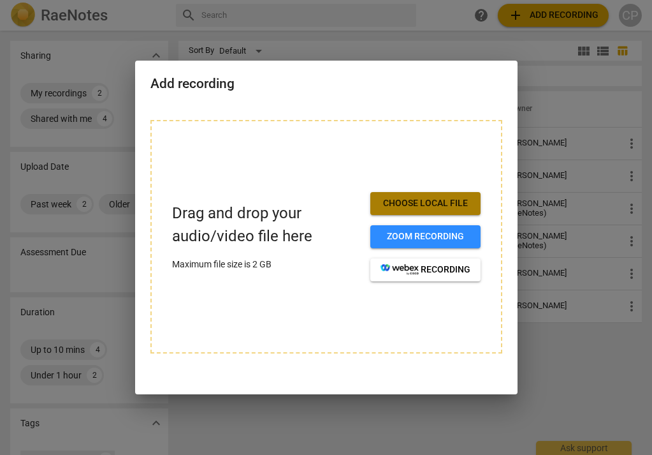
click at [425, 202] on span "Choose local file" at bounding box center [426, 203] width 90 height 13
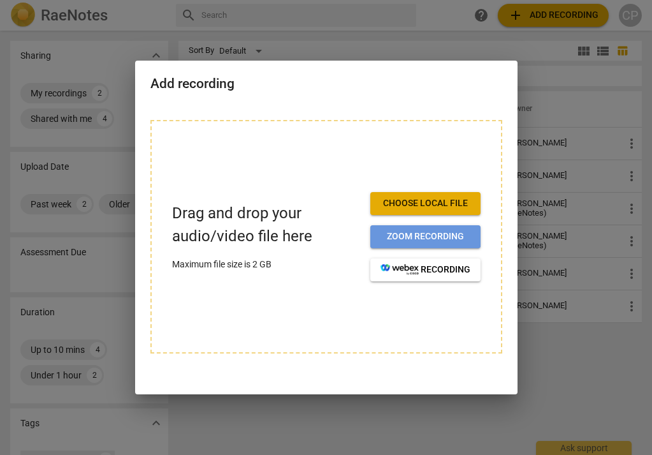
click at [408, 231] on span "Zoom recording" at bounding box center [426, 236] width 90 height 13
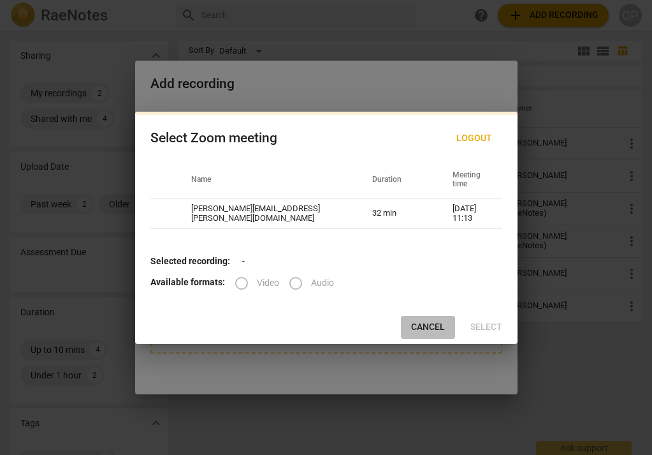
click at [424, 328] on span "Cancel" at bounding box center [428, 327] width 34 height 13
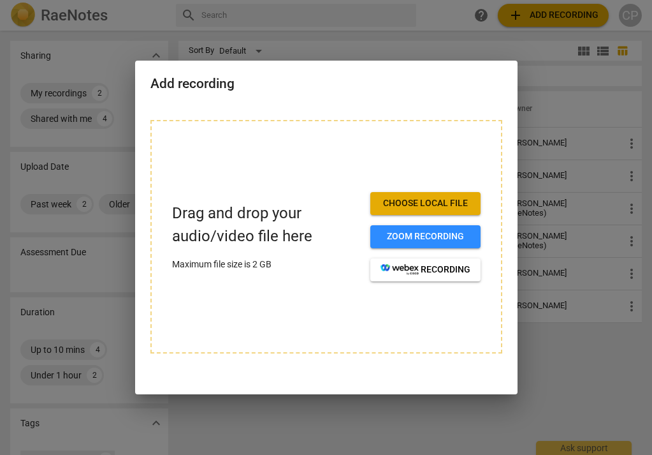
click at [405, 205] on span "Choose local file" at bounding box center [426, 203] width 90 height 13
click at [448, 276] on button "recording" at bounding box center [425, 269] width 110 height 23
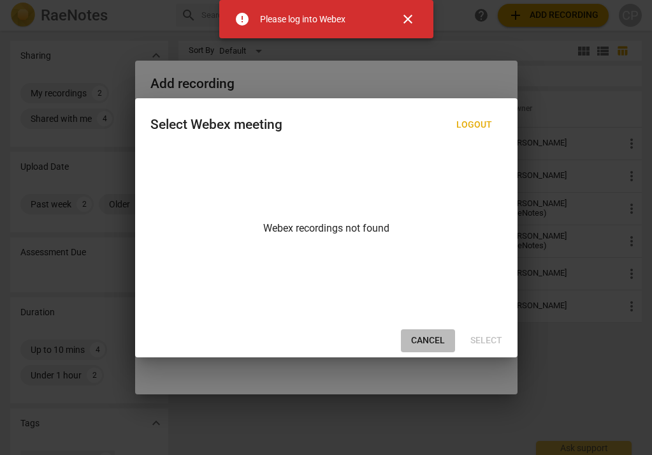
click at [436, 339] on span "Cancel" at bounding box center [428, 340] width 34 height 13
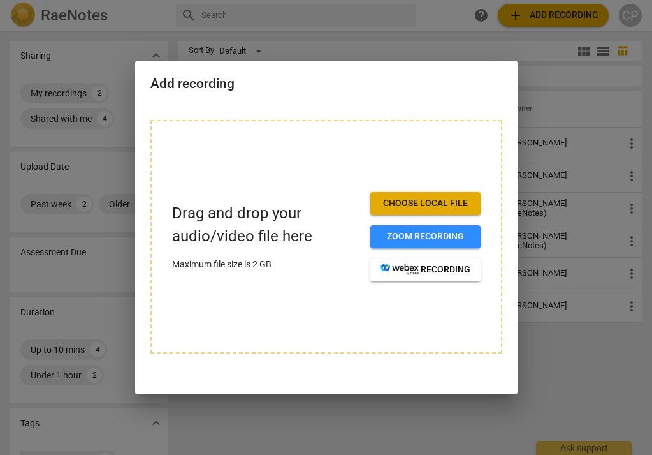
click at [432, 200] on span "Choose local file" at bounding box center [426, 203] width 90 height 13
click at [549, 17] on div at bounding box center [326, 227] width 652 height 455
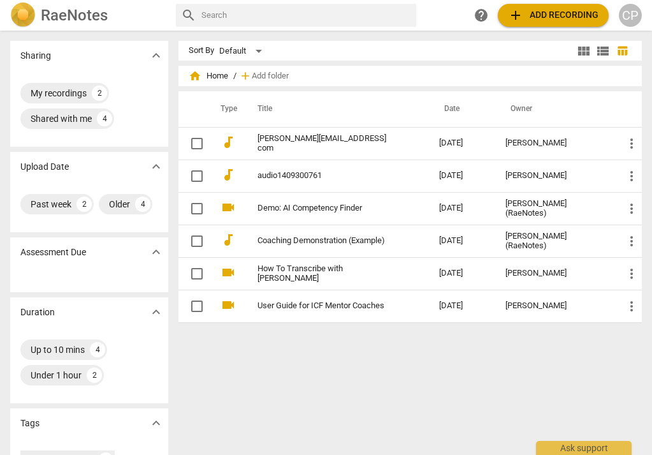
click at [528, 14] on span "add Add recording" at bounding box center [553, 15] width 91 height 15
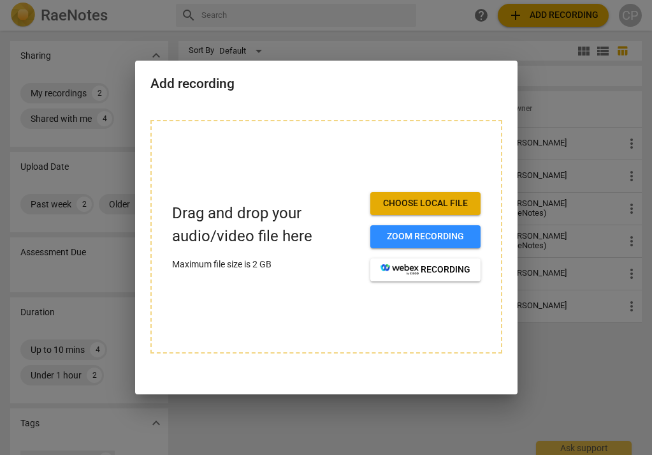
click at [560, 381] on div at bounding box center [326, 227] width 652 height 455
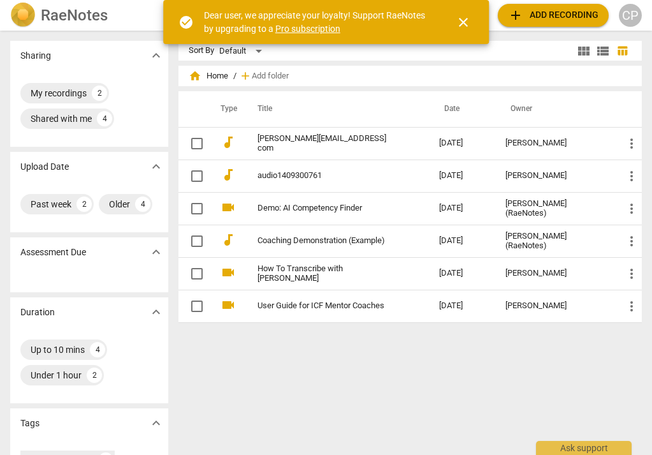
click at [464, 18] on span "close" at bounding box center [463, 22] width 15 height 15
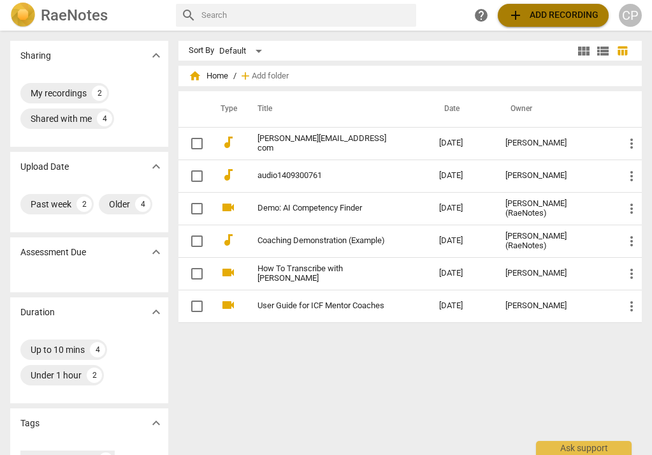
click at [569, 13] on span "add Add recording" at bounding box center [553, 15] width 91 height 15
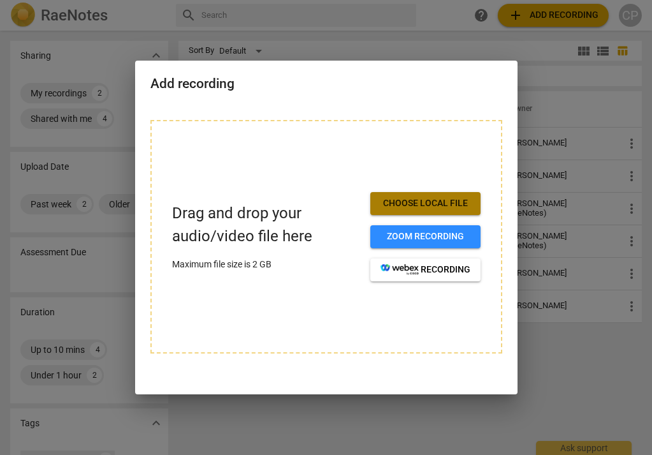
click at [438, 202] on span "Choose local file" at bounding box center [426, 203] width 90 height 13
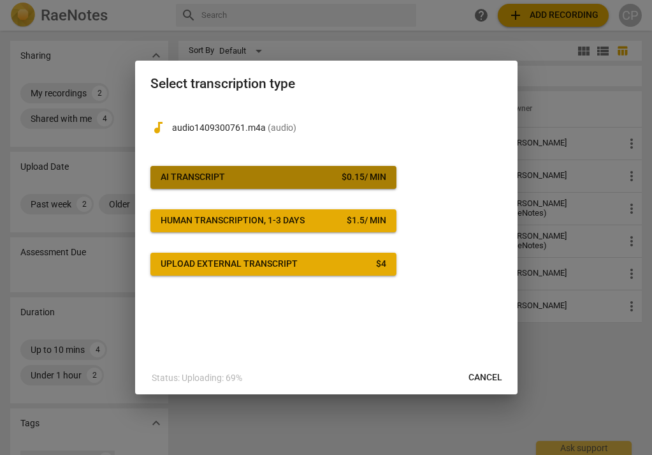
click at [275, 179] on span "AI Transcript $ 0.15 / min" at bounding box center [274, 177] width 226 height 13
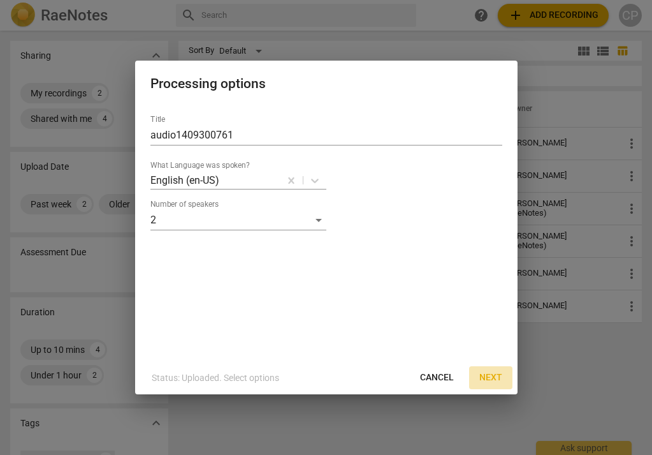
click at [486, 379] on span "Next" at bounding box center [491, 377] width 23 height 13
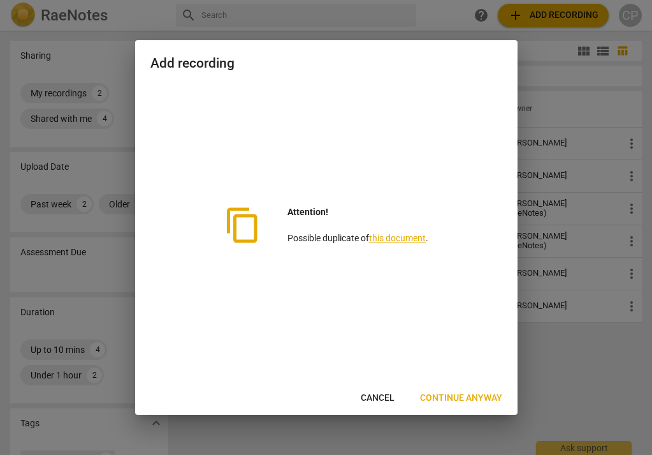
click at [385, 239] on link "this document" at bounding box center [397, 238] width 57 height 10
click at [385, 398] on span "Cancel" at bounding box center [378, 398] width 34 height 13
click at [371, 402] on span "Cancel" at bounding box center [378, 398] width 34 height 13
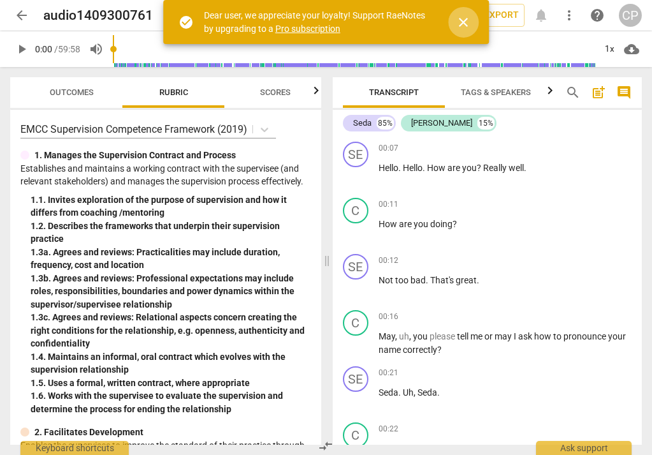
click at [467, 20] on span "close" at bounding box center [463, 22] width 15 height 15
